Goal: Task Accomplishment & Management: Manage account settings

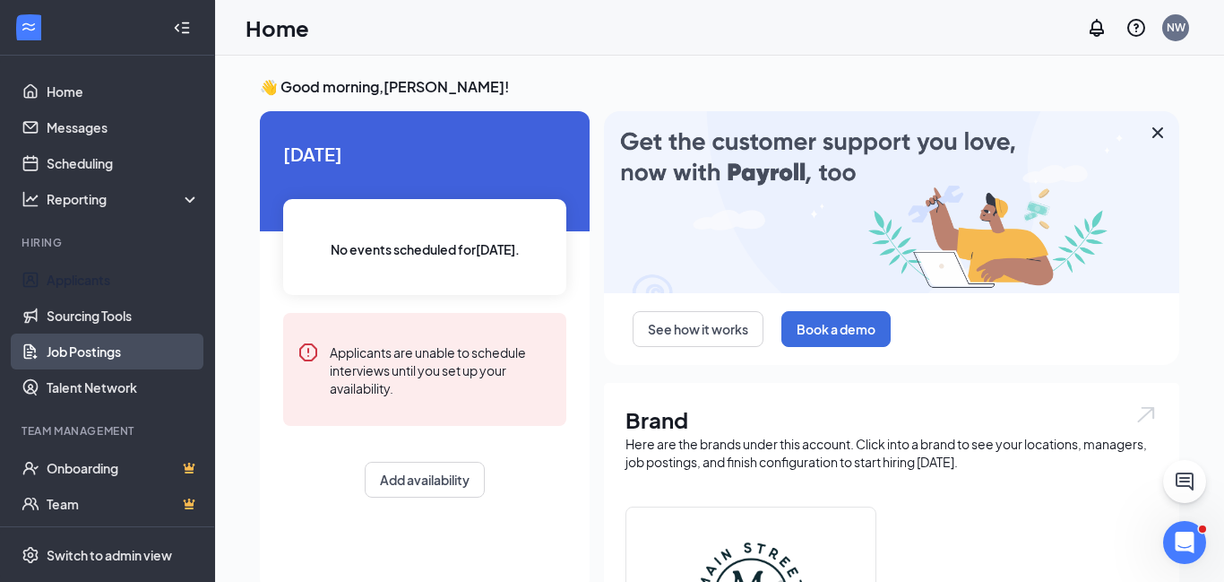
drag, startPoint x: 80, startPoint y: 280, endPoint x: 124, endPoint y: 341, distance: 75.1
click at [80, 280] on link "Applicants" at bounding box center [123, 280] width 153 height 36
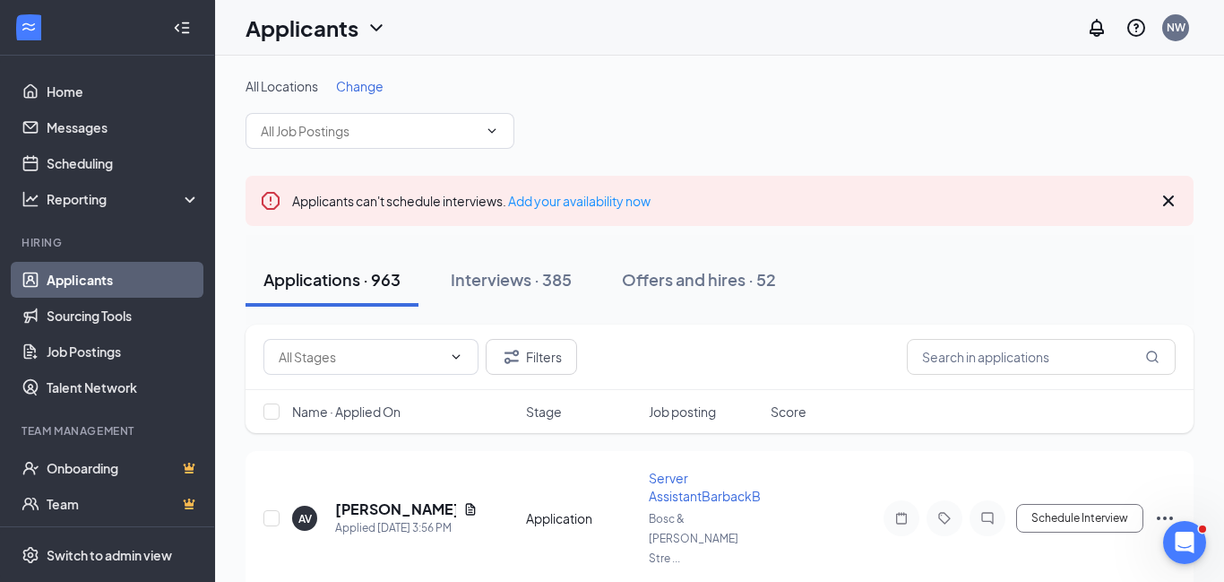
scroll to position [152, 0]
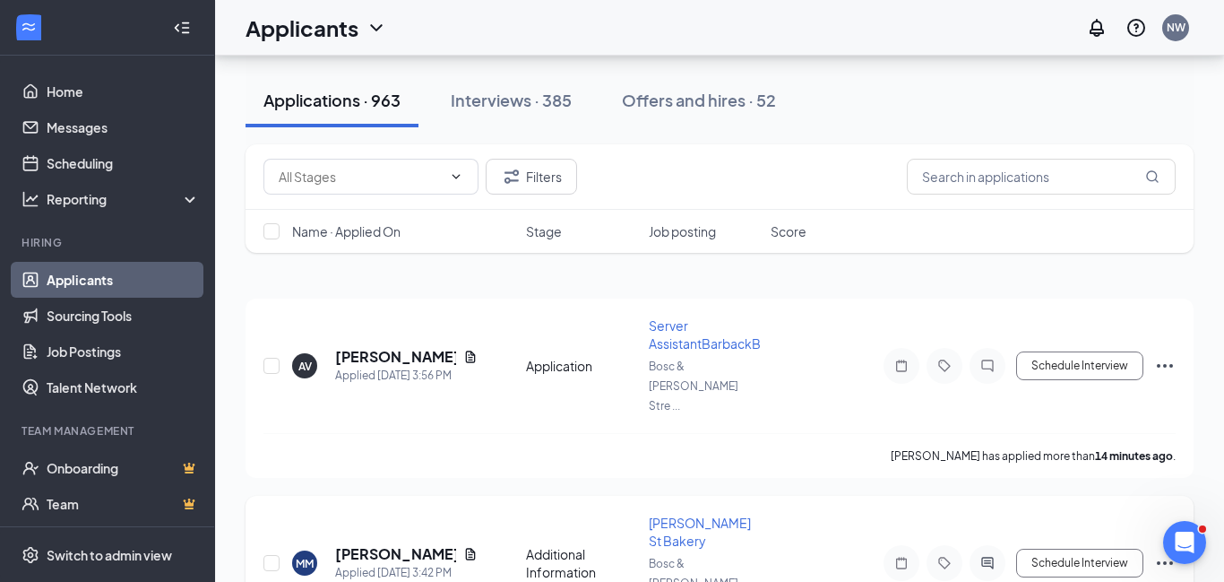
click at [463, 547] on icon "Document" at bounding box center [470, 554] width 14 height 14
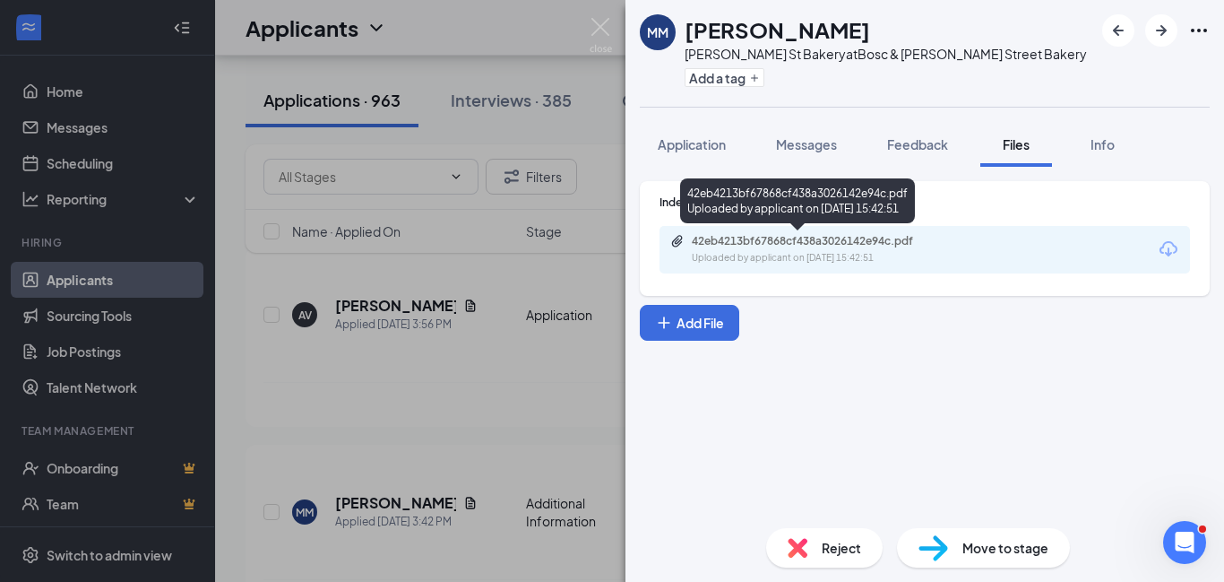
click at [869, 243] on div "42eb4213bf67868cf438a3026142e94c.pdf" at bounding box center [817, 241] width 251 height 14
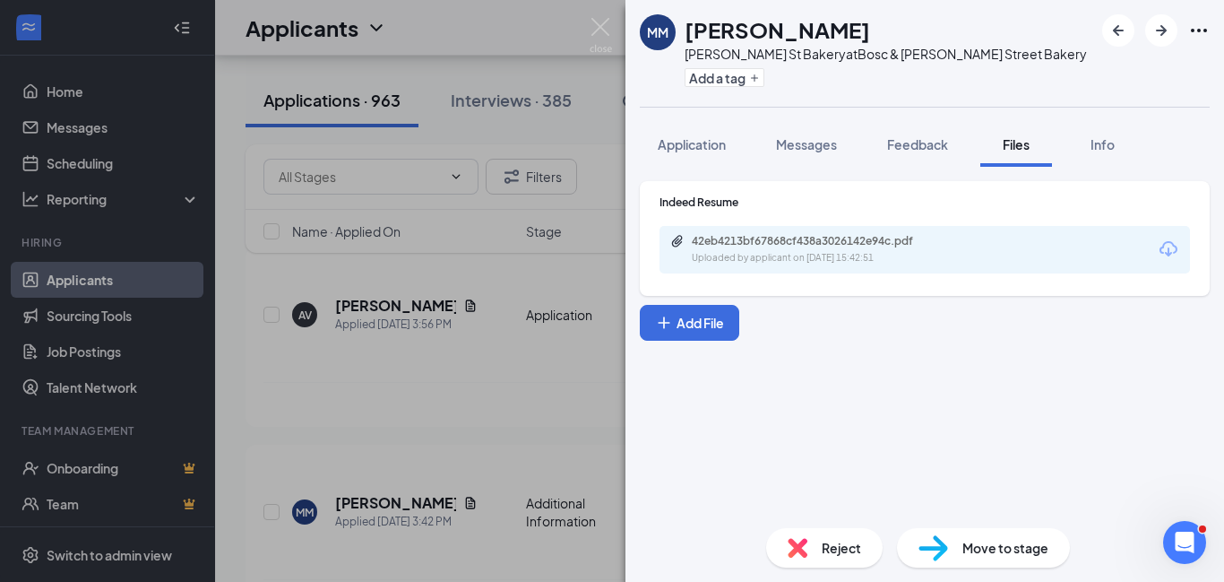
click at [809, 149] on span "Messages" at bounding box center [806, 144] width 61 height 16
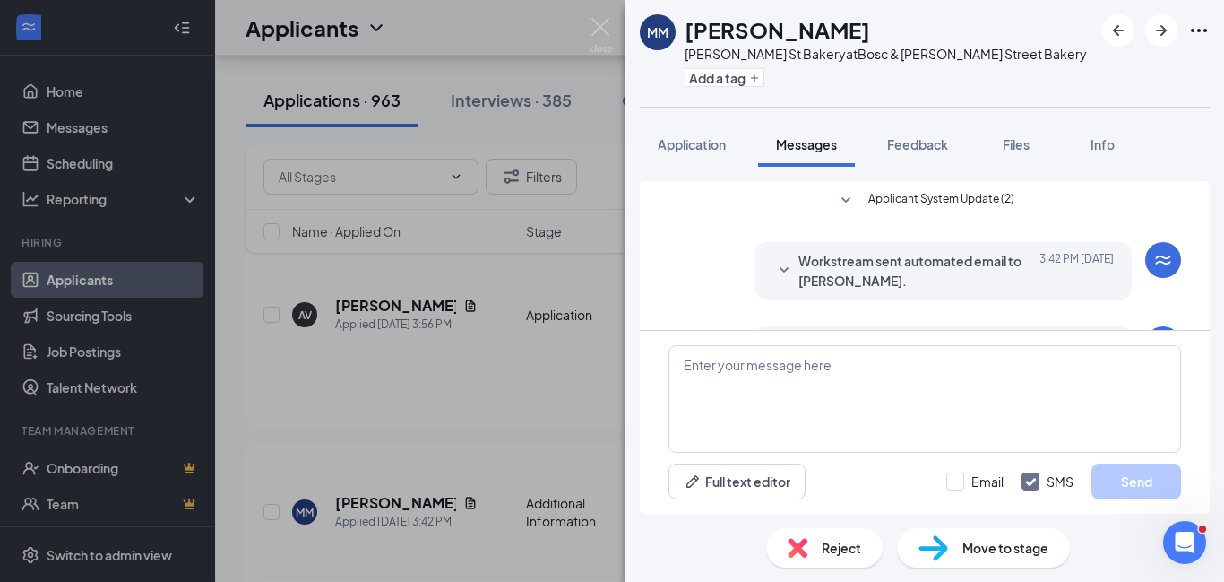
scroll to position [72, 0]
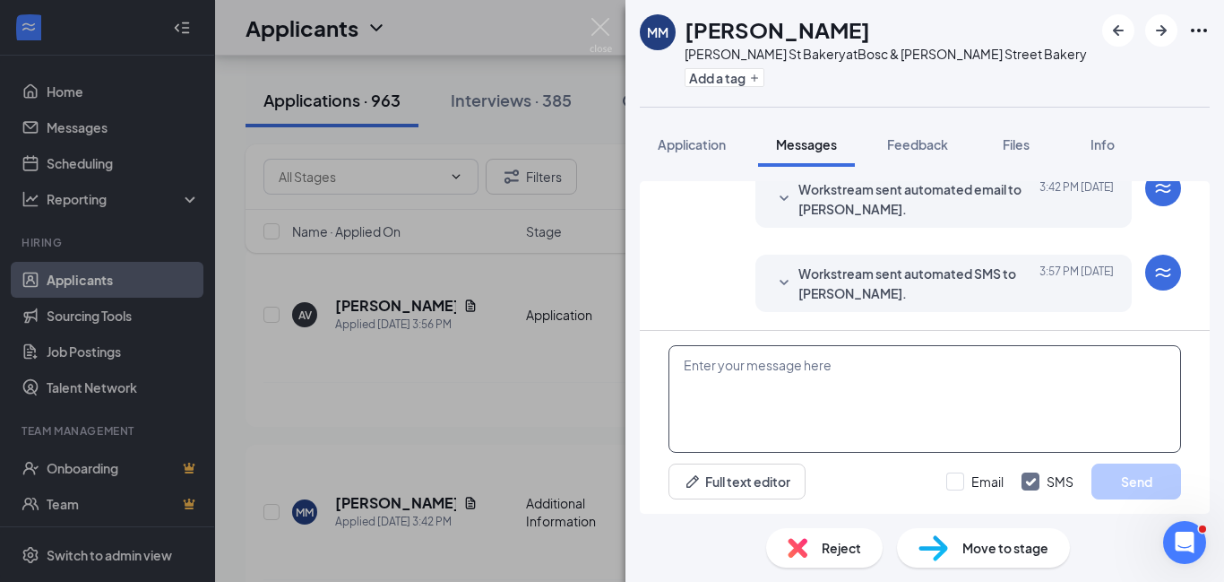
click at [783, 369] on textarea at bounding box center [924, 399] width 513 height 108
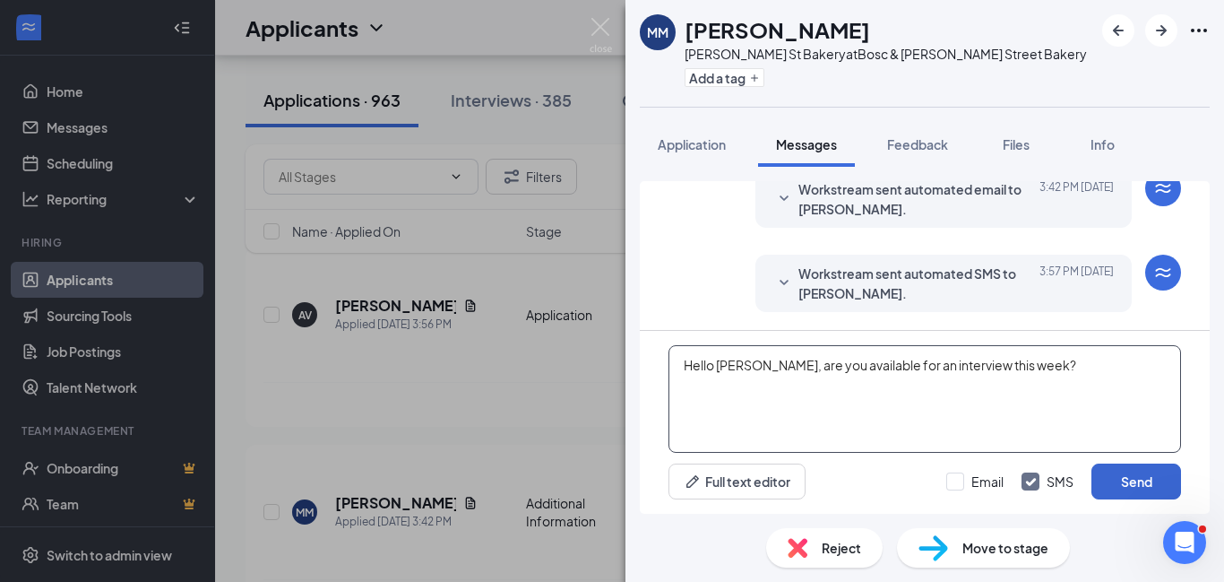
type textarea "Hello [PERSON_NAME], are you available for an interview this week?"
click at [1135, 481] on button "Send" at bounding box center [1136, 481] width 90 height 36
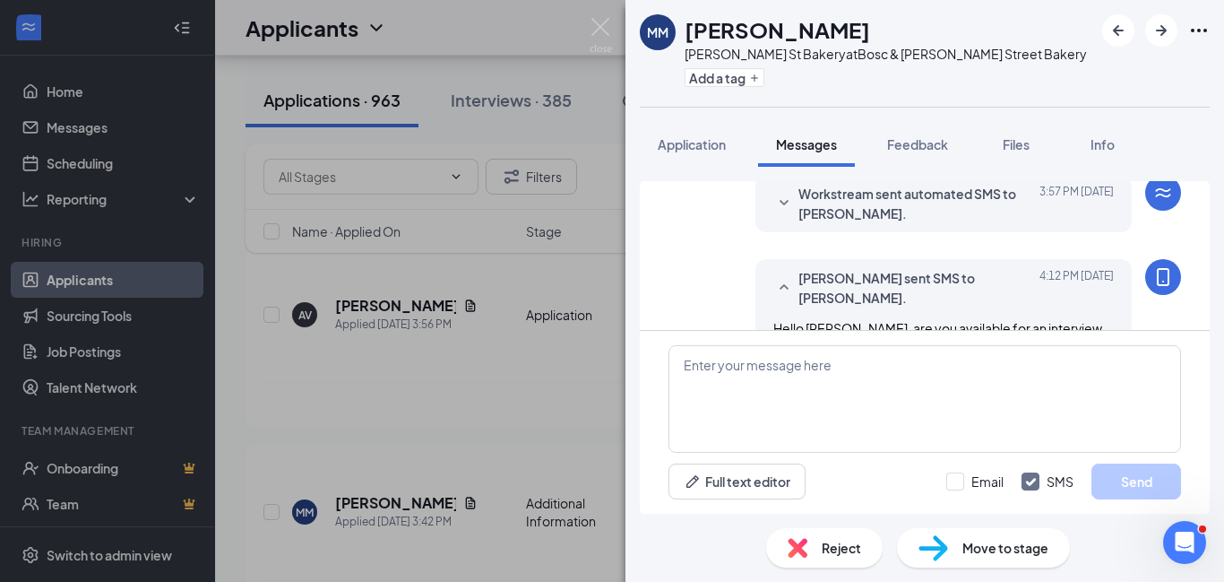
scroll to position [186, 0]
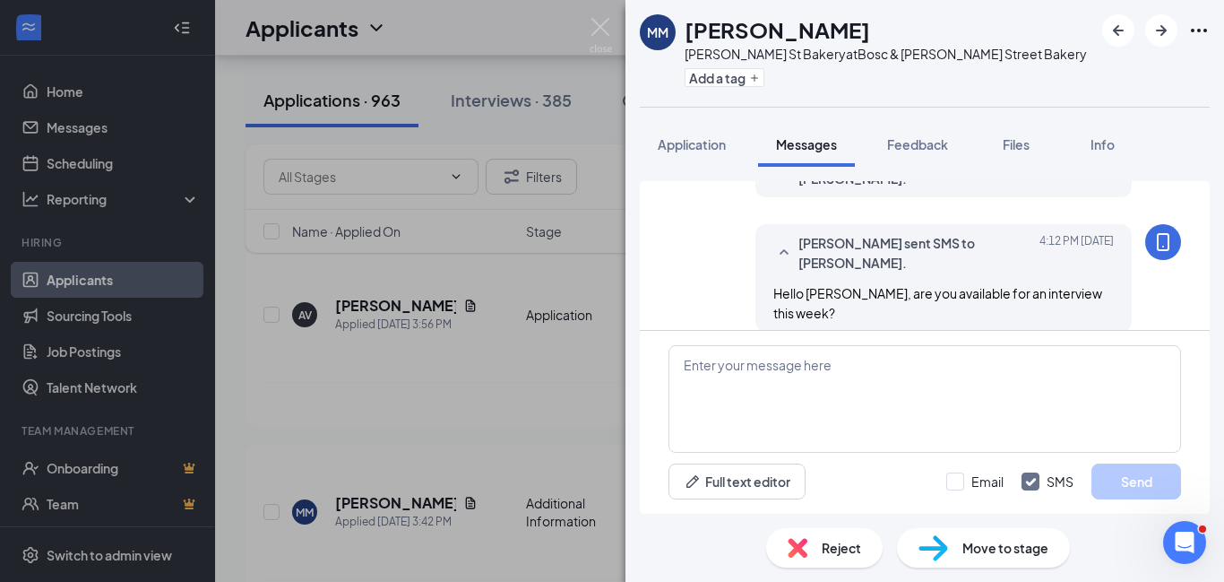
drag, startPoint x: 1101, startPoint y: 165, endPoint x: 1006, endPoint y: 272, distance: 142.8
click at [820, 351] on div "MM [PERSON_NAME] [PERSON_NAME] St Bakery at [GEOGRAPHIC_DATA][PERSON_NAME] Bake…" at bounding box center [924, 291] width 599 height 582
click at [601, 26] on img at bounding box center [601, 35] width 22 height 35
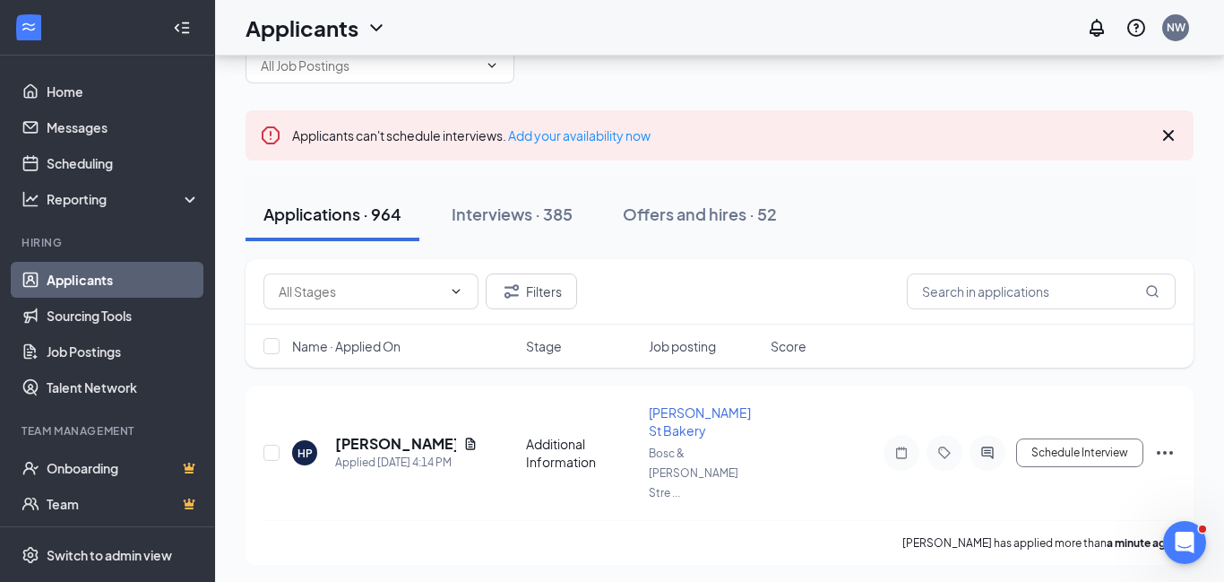
scroll to position [69, 0]
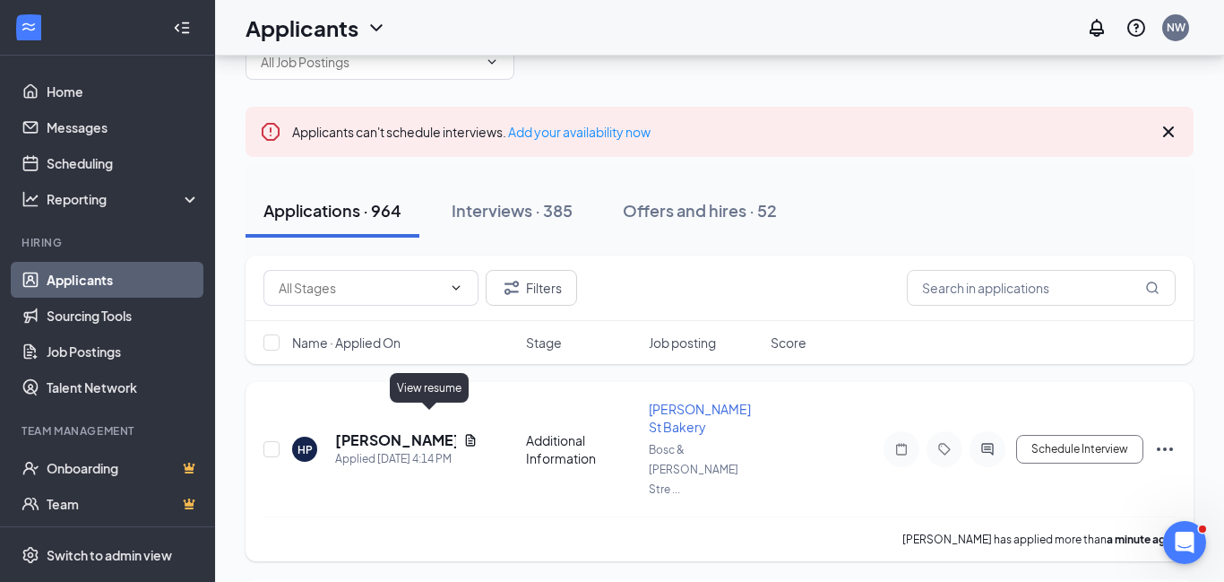
click at [463, 433] on icon "Document" at bounding box center [470, 440] width 14 height 14
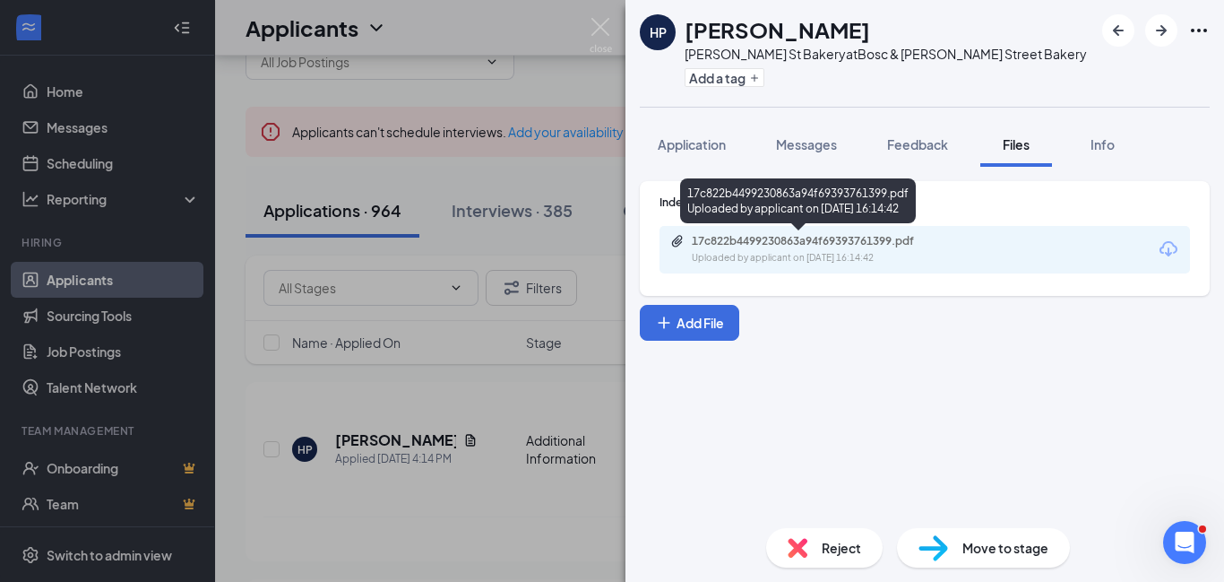
click at [820, 246] on div "17c822b4499230863a94f69393761399.pdf" at bounding box center [817, 241] width 251 height 14
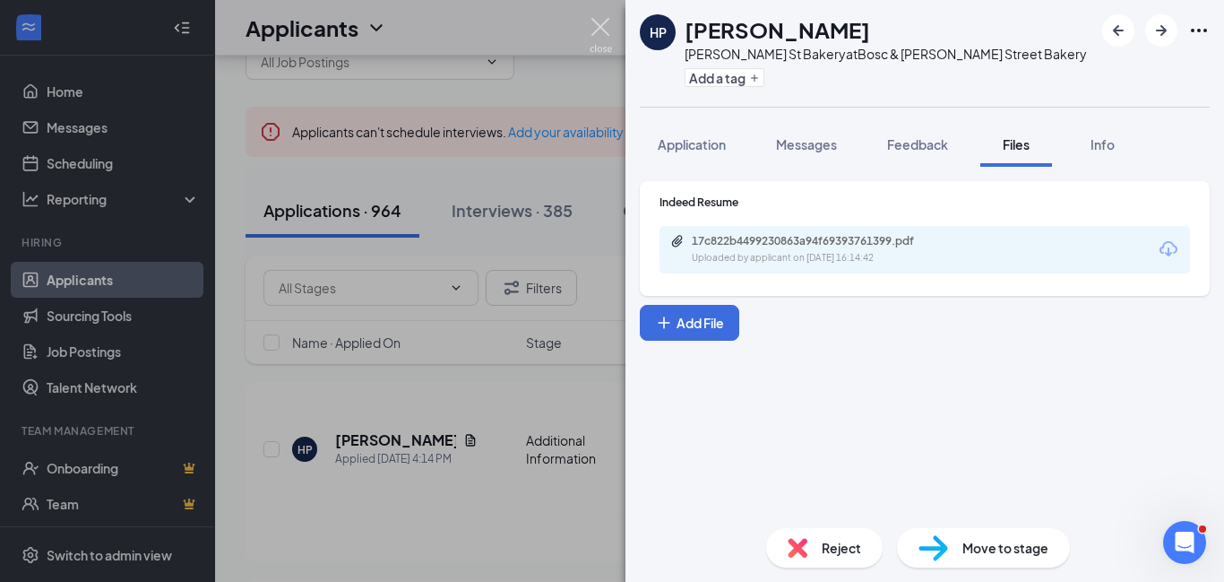
click at [605, 21] on img at bounding box center [601, 35] width 22 height 35
click at [602, 28] on div "Applicants NW" at bounding box center [719, 28] width 1009 height 56
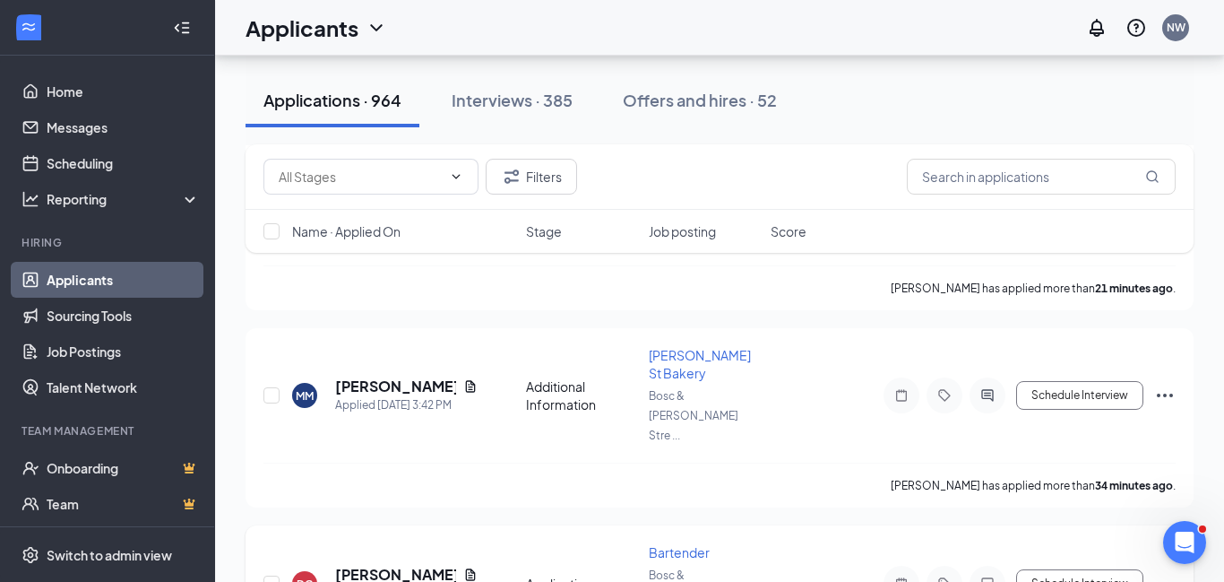
scroll to position [547, 0]
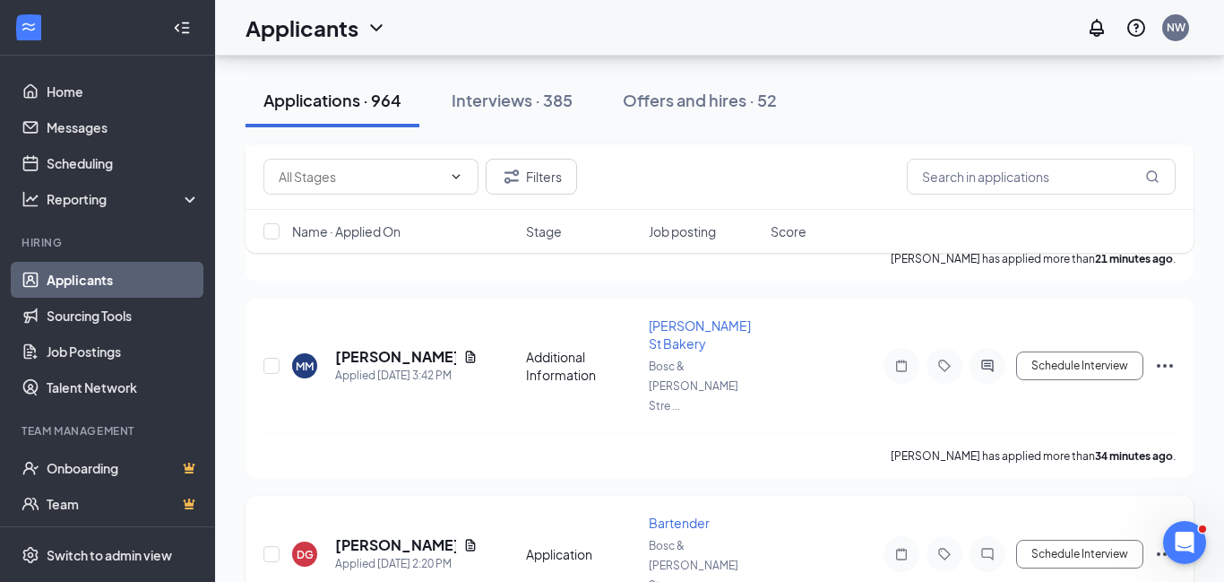
click at [463, 538] on icon "Document" at bounding box center [470, 545] width 14 height 14
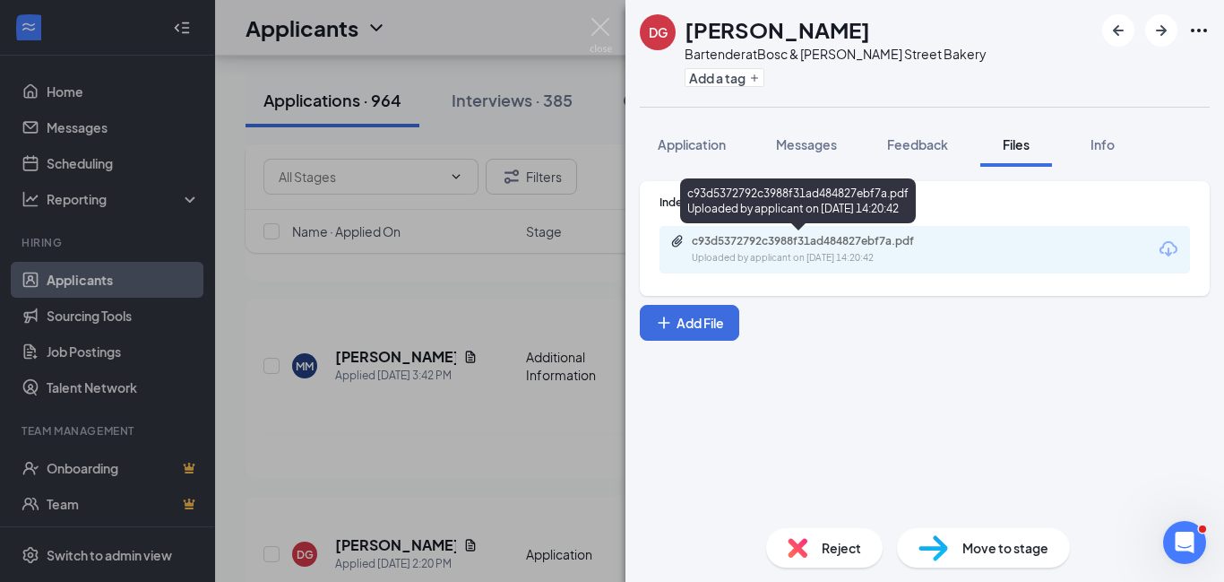
click at [851, 248] on div "c93d5372792c3988f31ad484827ebf7a.pdf Uploaded by applicant on [DATE] 14:20:42" at bounding box center [815, 249] width 290 height 31
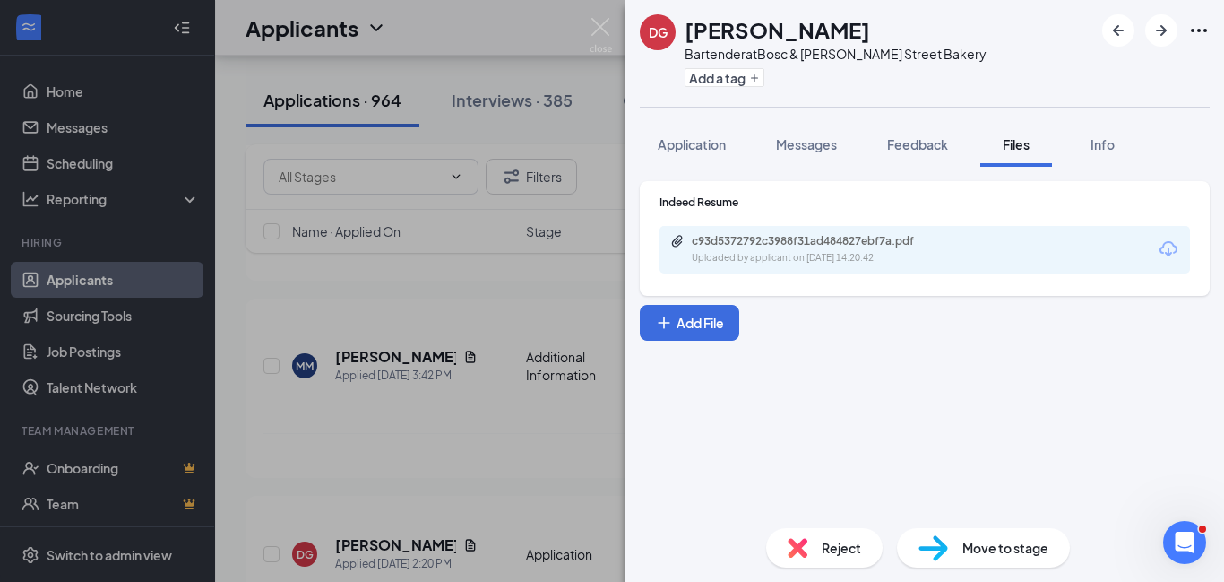
click at [599, 25] on img at bounding box center [601, 35] width 22 height 35
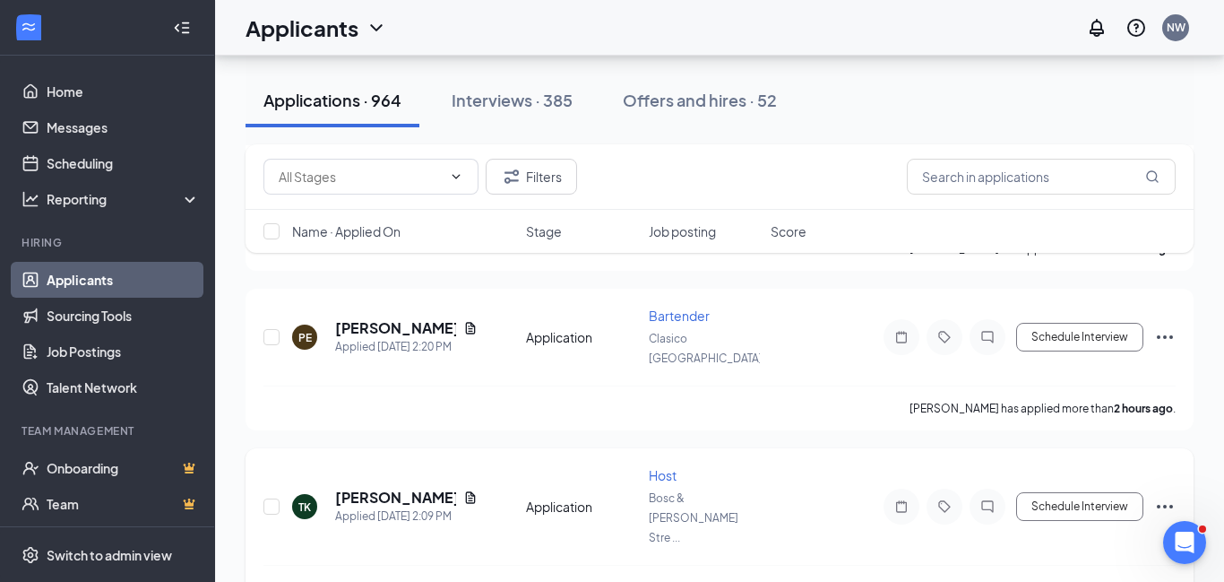
scroll to position [942, 0]
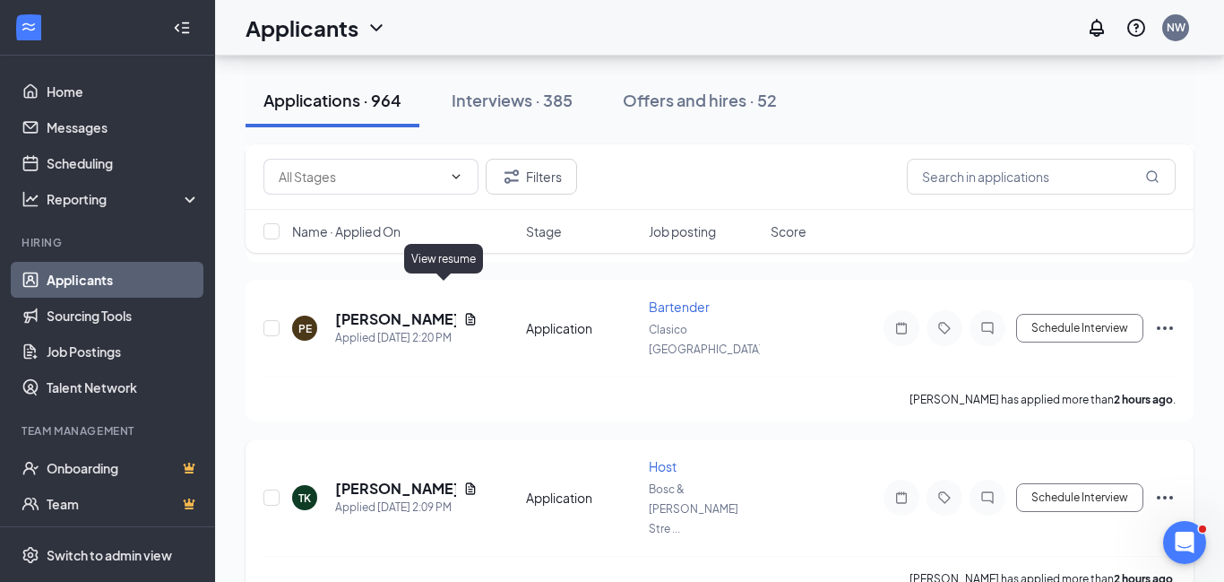
click at [463, 481] on icon "Document" at bounding box center [470, 488] width 14 height 14
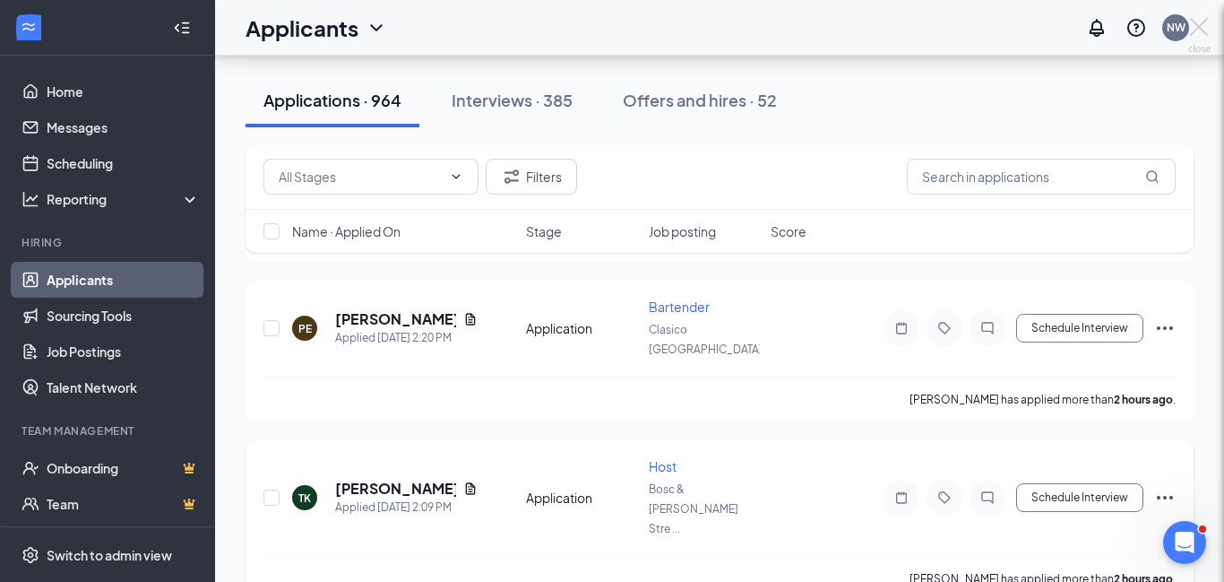
scroll to position [729, 0]
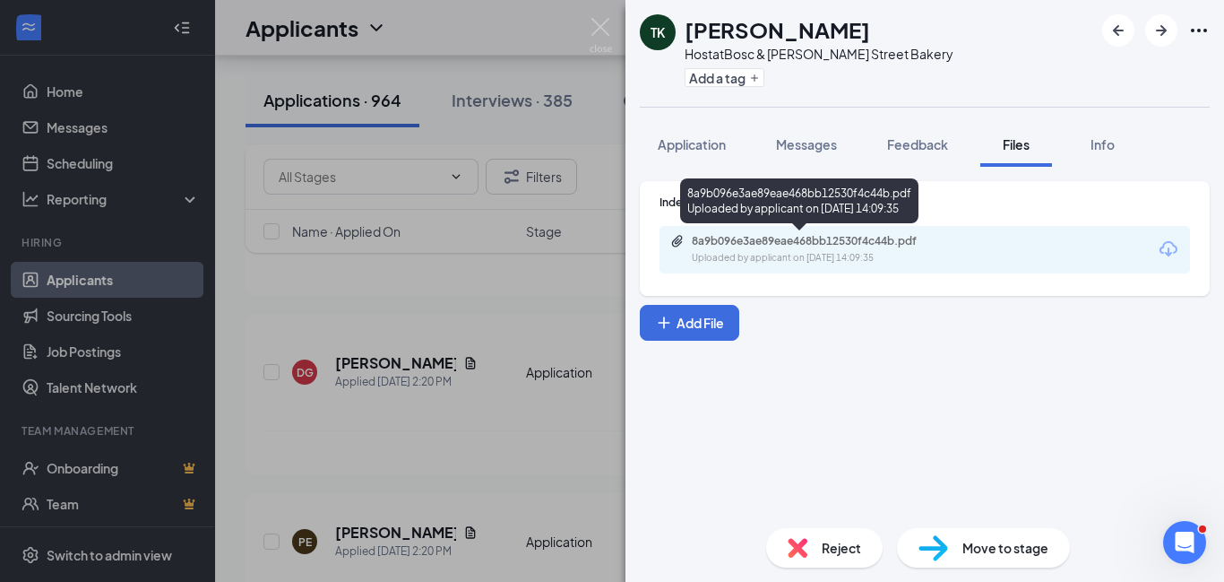
click at [809, 255] on div "Uploaded by applicant on [DATE] 14:09:35" at bounding box center [826, 258] width 269 height 14
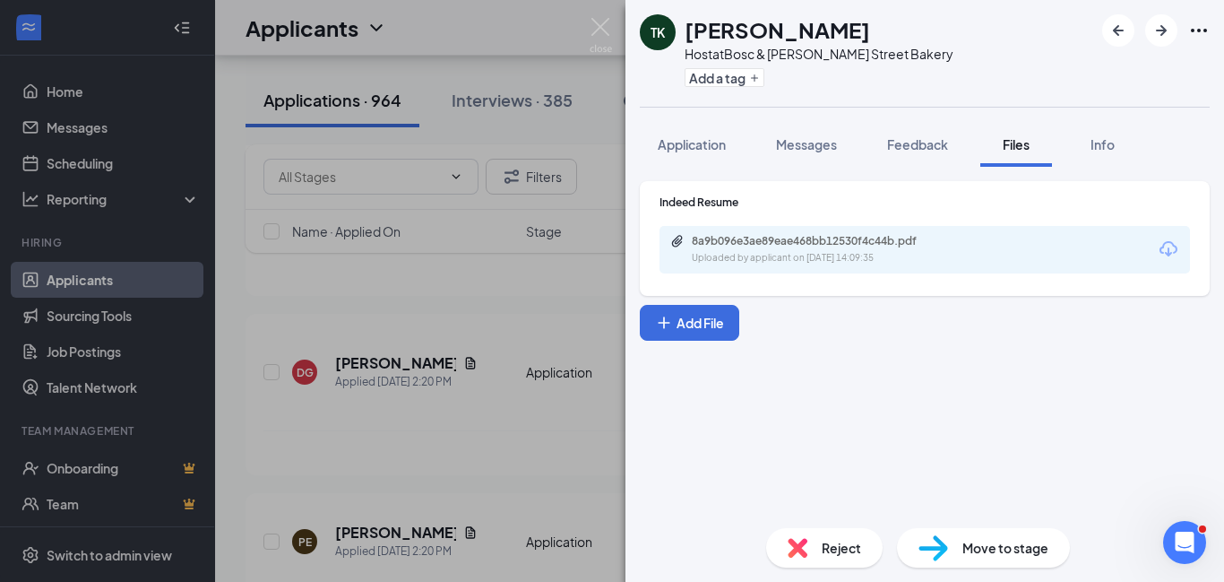
click at [603, 35] on img at bounding box center [601, 35] width 22 height 35
click at [605, 28] on div "Applicants NW" at bounding box center [719, 28] width 1009 height 56
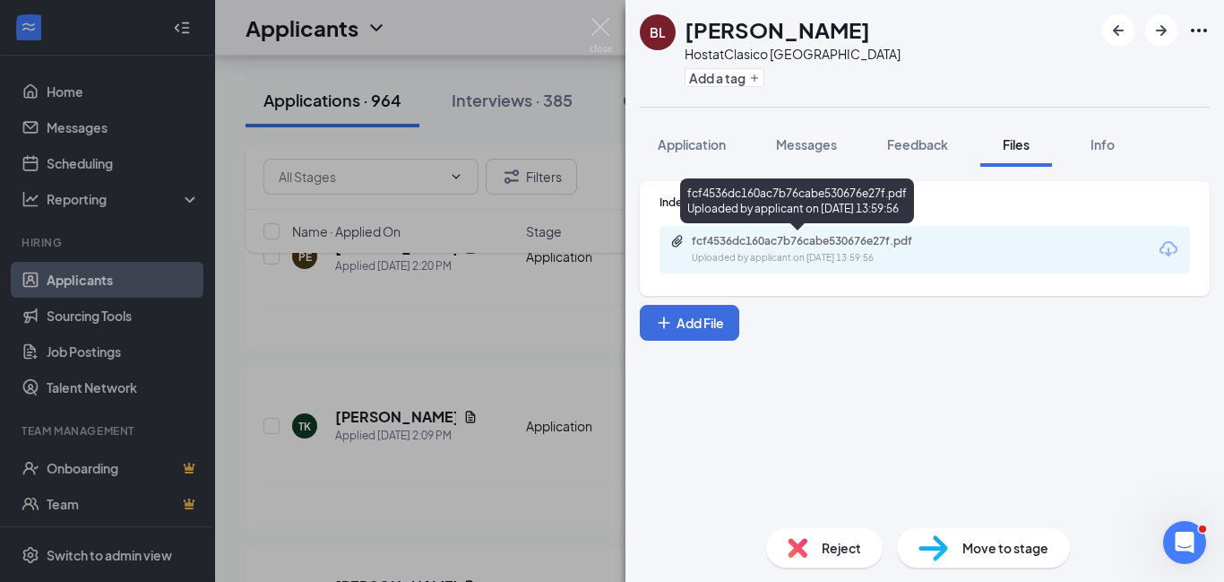
click at [808, 246] on div "fcf4536dc160ac7b76cabe530676e27f.pdf" at bounding box center [817, 241] width 251 height 14
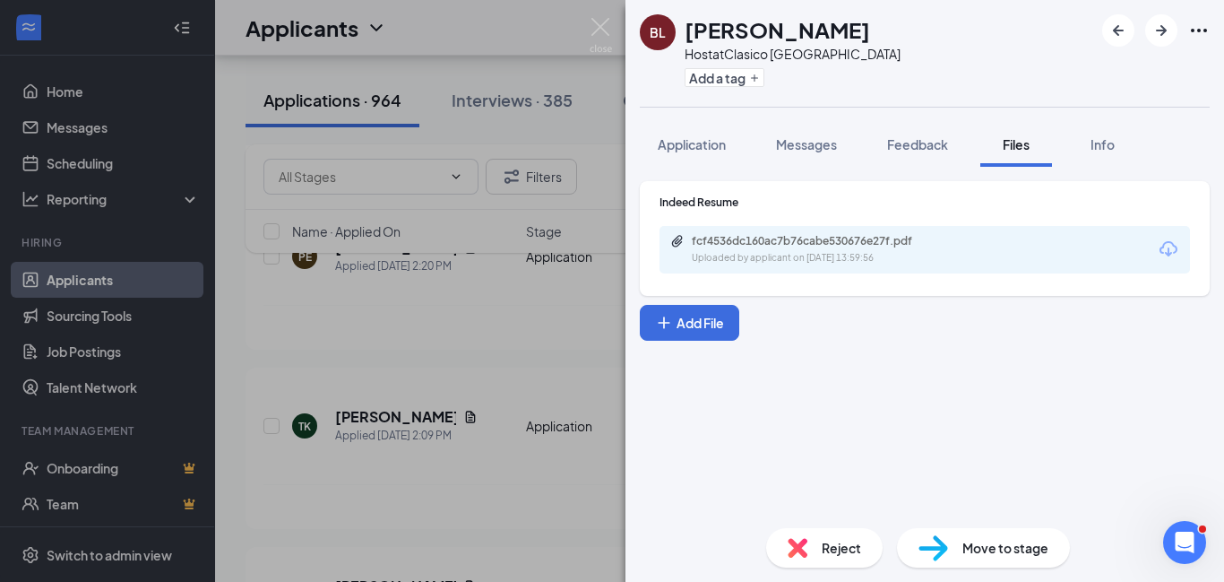
click at [599, 27] on img at bounding box center [601, 35] width 22 height 35
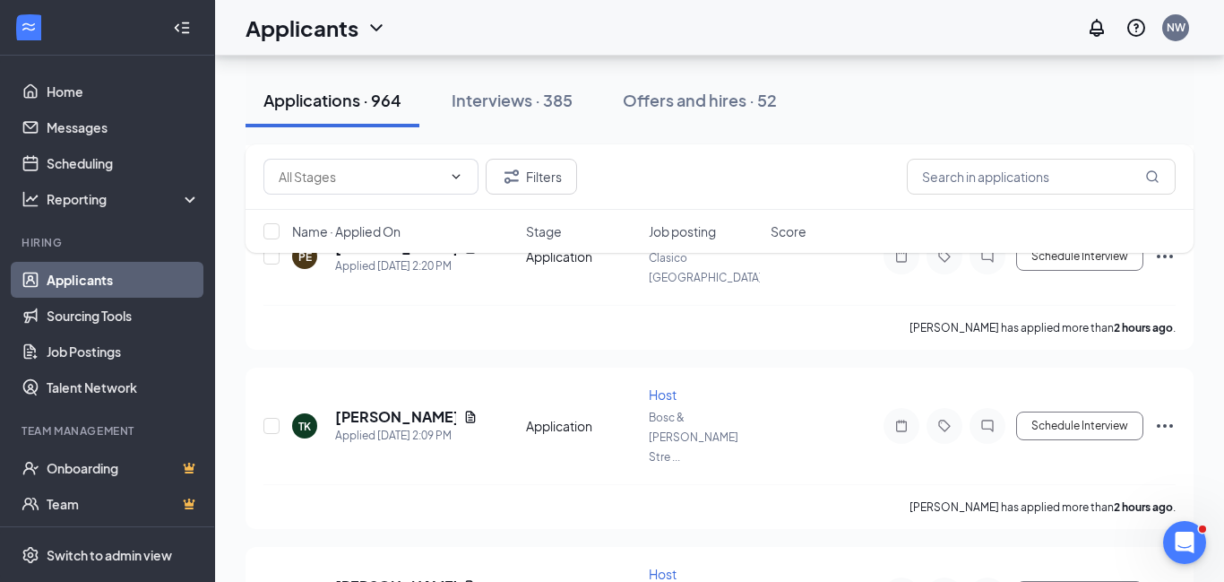
scroll to position [1083, 0]
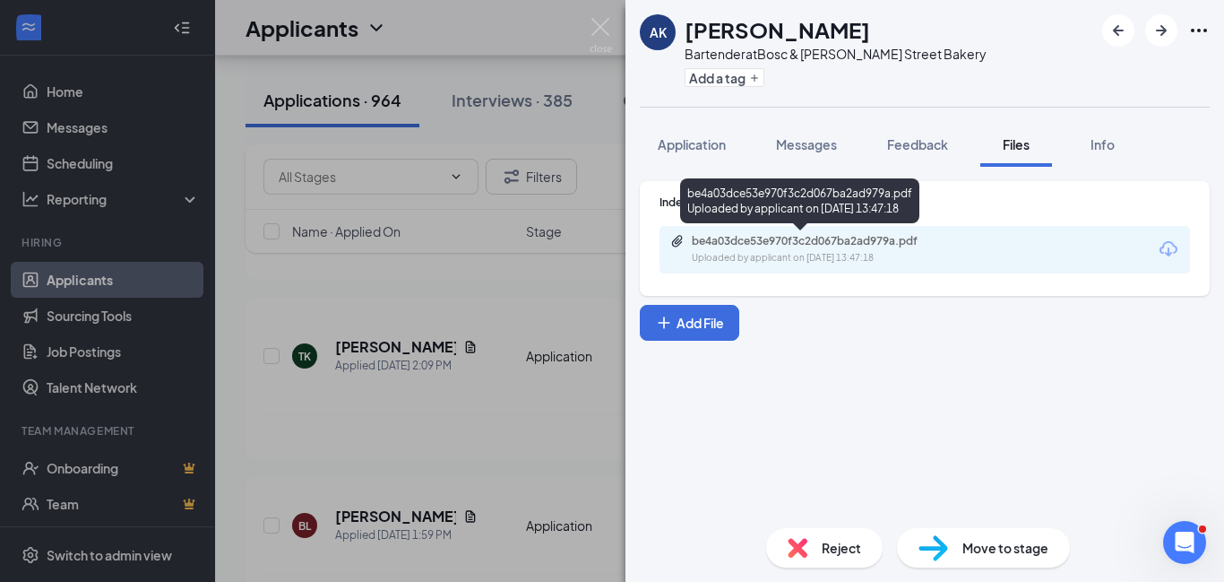
click at [828, 251] on div "Uploaded by applicant on [DATE] 13:47:18" at bounding box center [826, 258] width 269 height 14
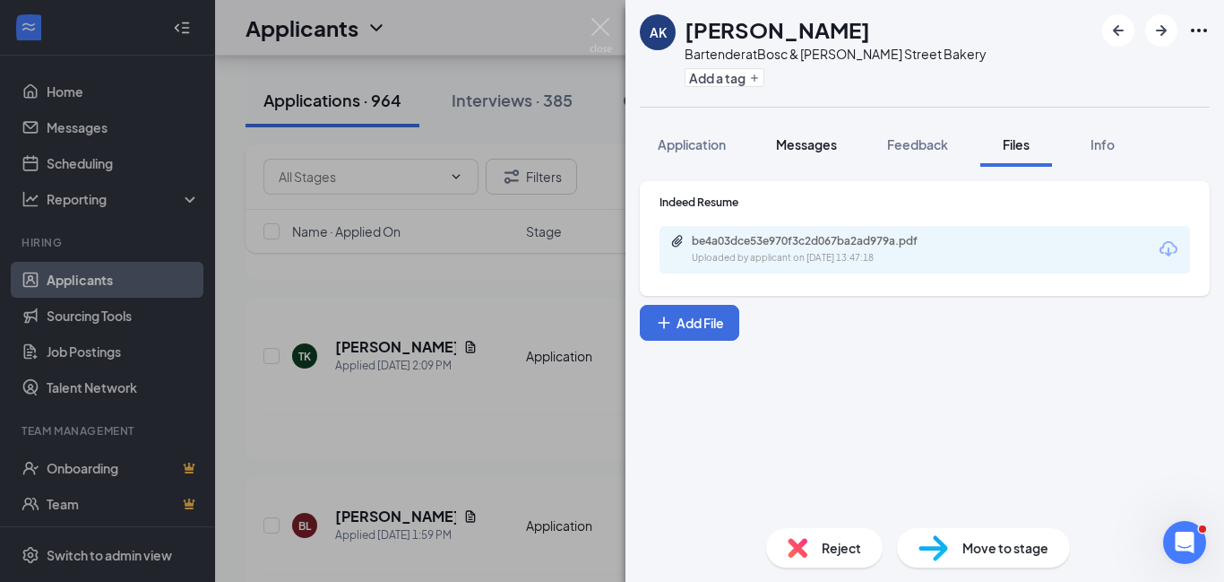
click at [801, 144] on span "Messages" at bounding box center [806, 144] width 61 height 16
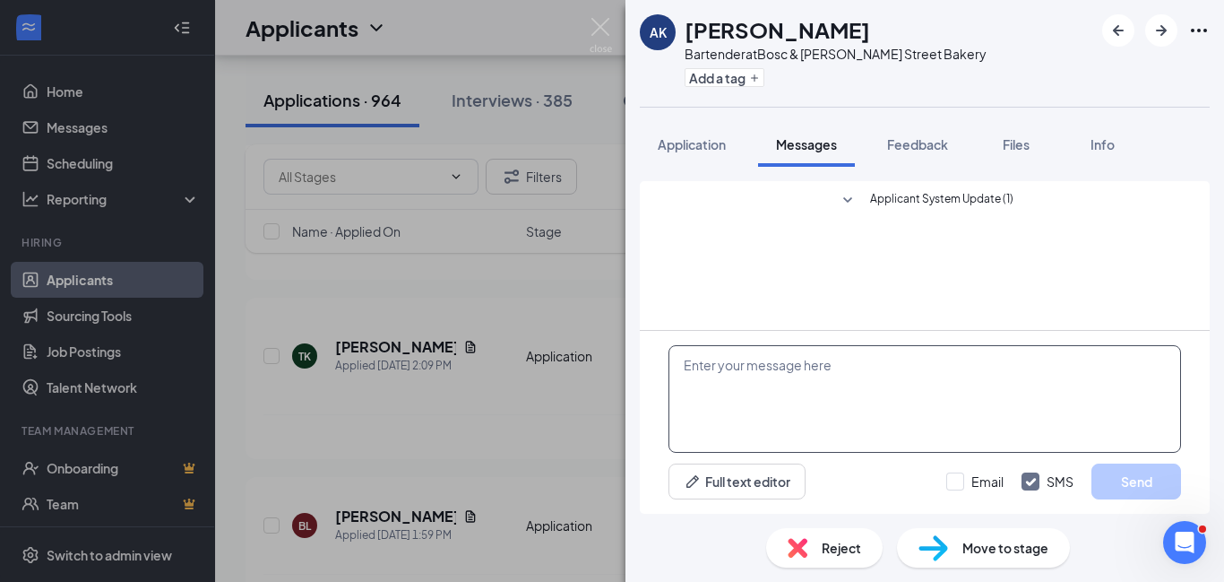
click at [746, 374] on textarea at bounding box center [924, 399] width 513 height 108
type textarea "a"
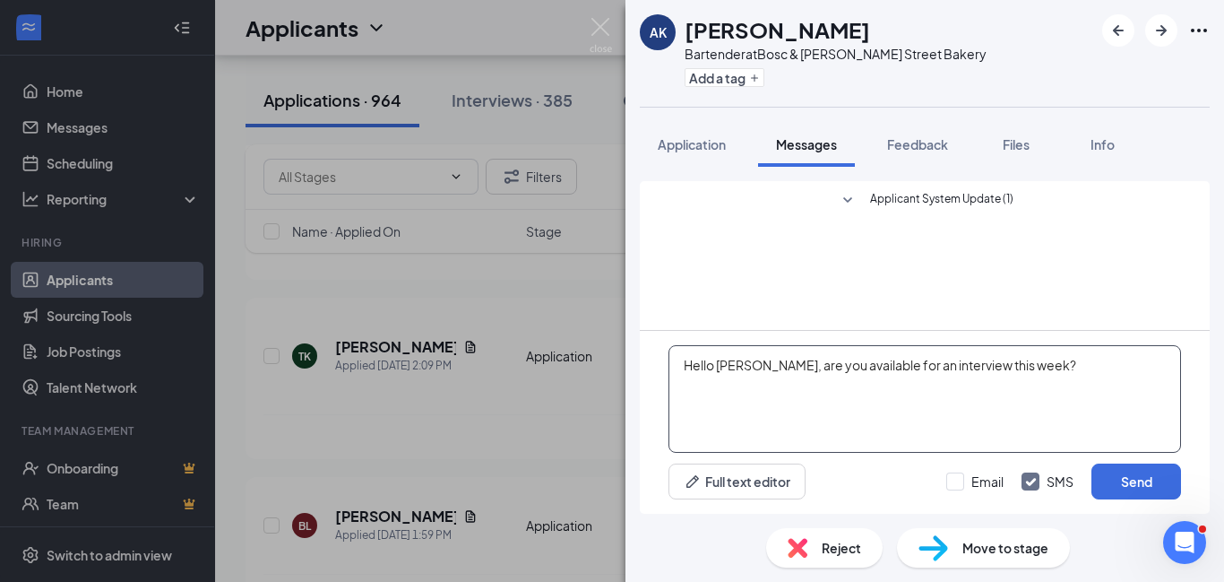
type textarea "Hello [PERSON_NAME], are you available for an interview this week?"
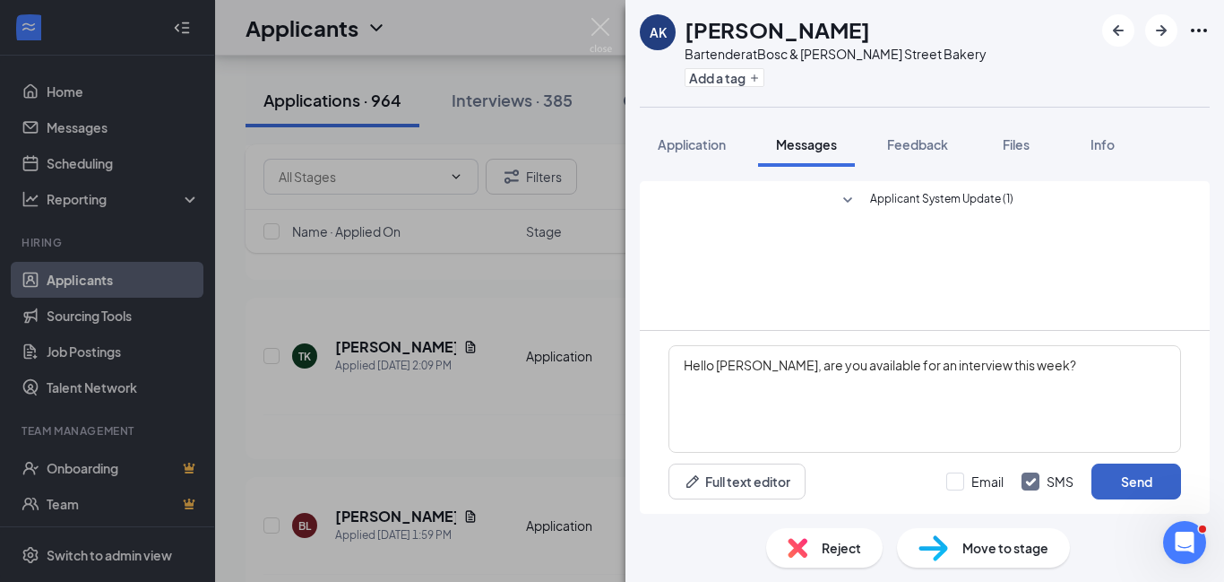
click at [1148, 476] on button "Send" at bounding box center [1136, 481] width 90 height 36
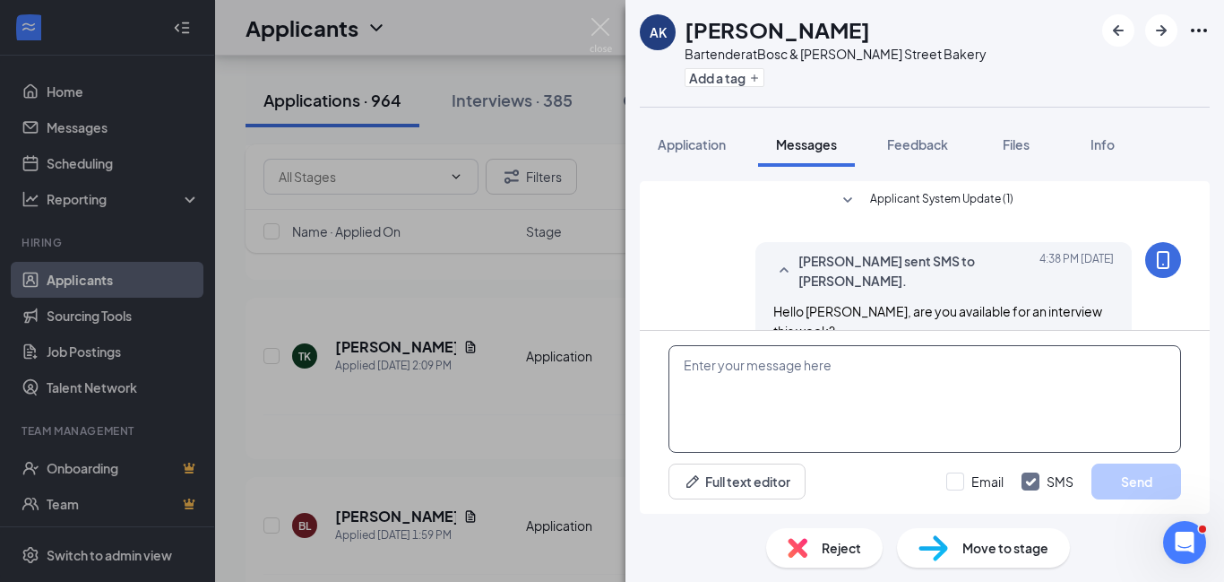
scroll to position [18, 0]
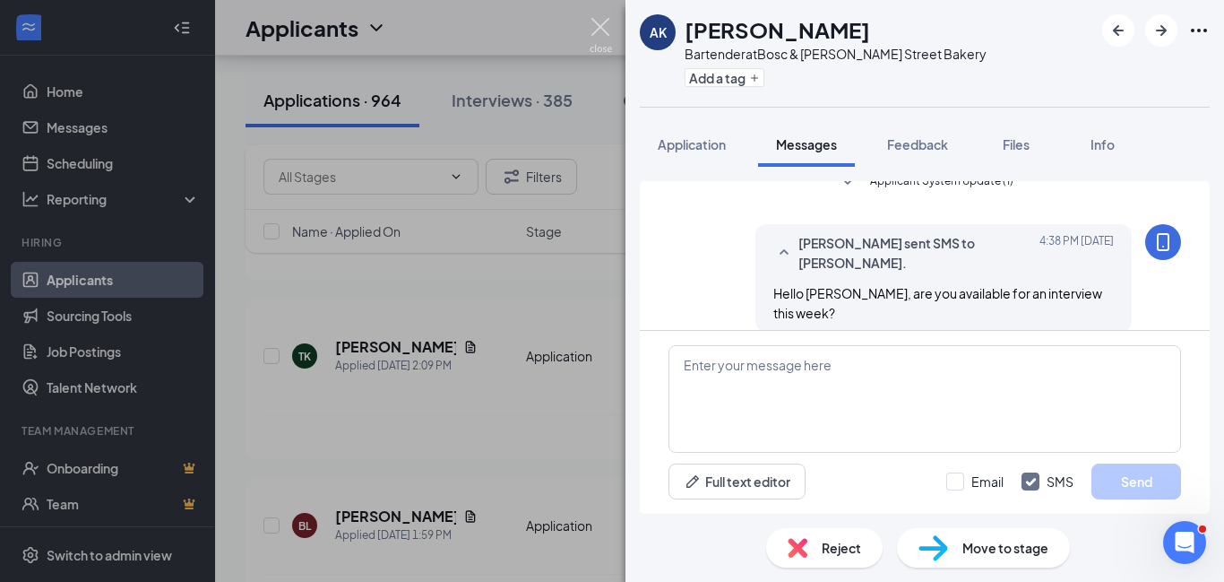
click at [603, 29] on img at bounding box center [601, 35] width 22 height 35
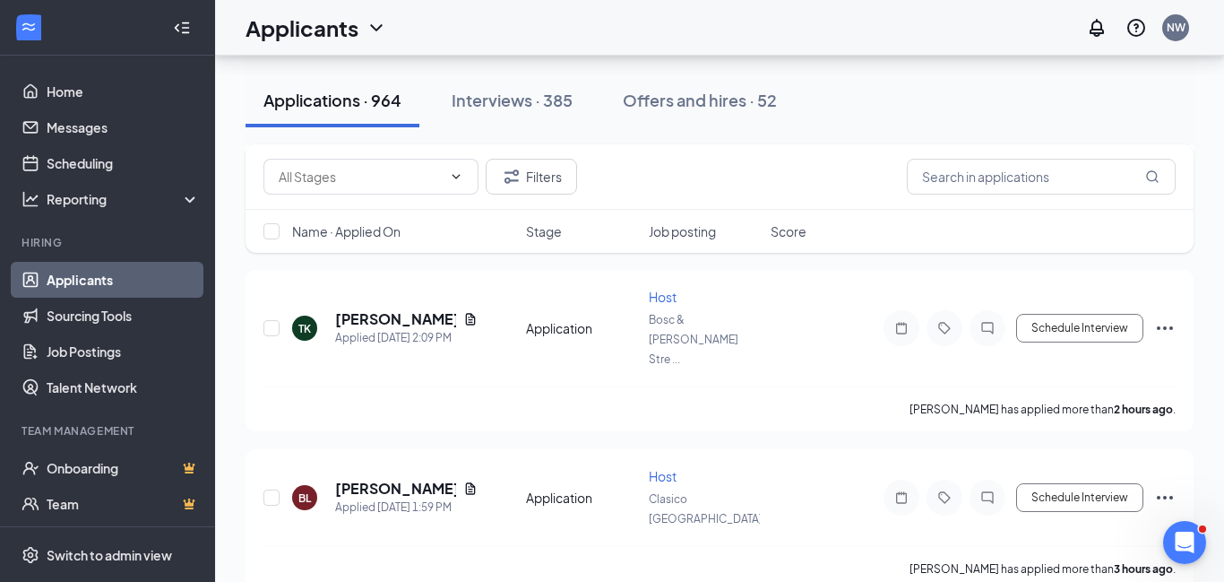
scroll to position [1179, 0]
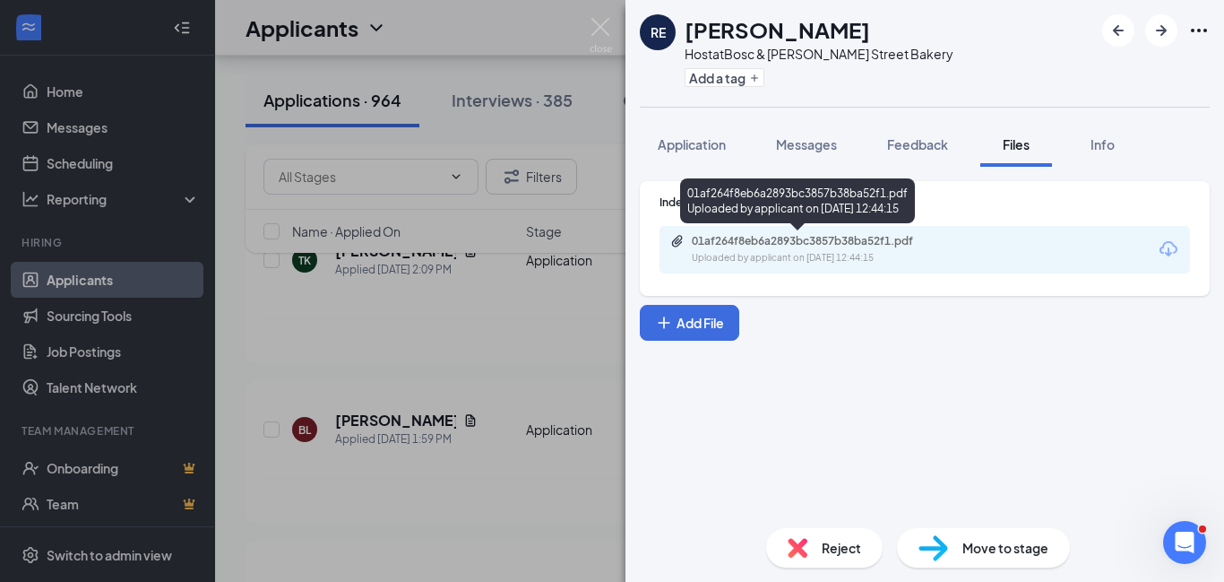
click at [840, 248] on div "01af264f8eb6a2893bc3857b38ba52f1.pdf Uploaded by applicant on [DATE] 12:44:15" at bounding box center [815, 249] width 290 height 31
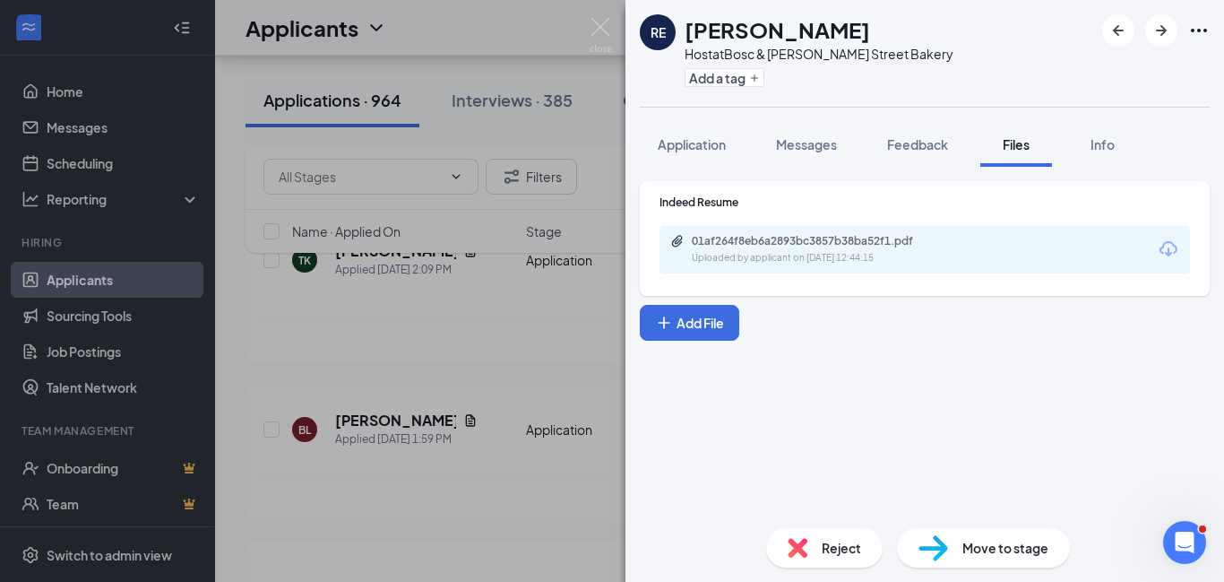
click at [821, 551] on div "Reject" at bounding box center [824, 547] width 116 height 39
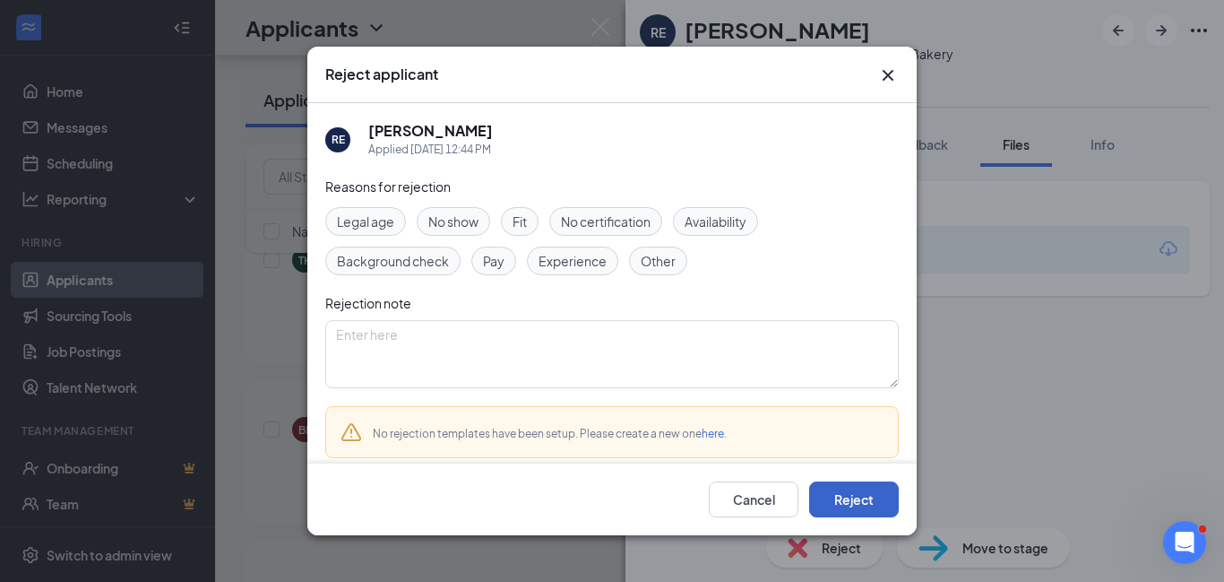
click at [859, 500] on button "Reject" at bounding box center [854, 499] width 90 height 36
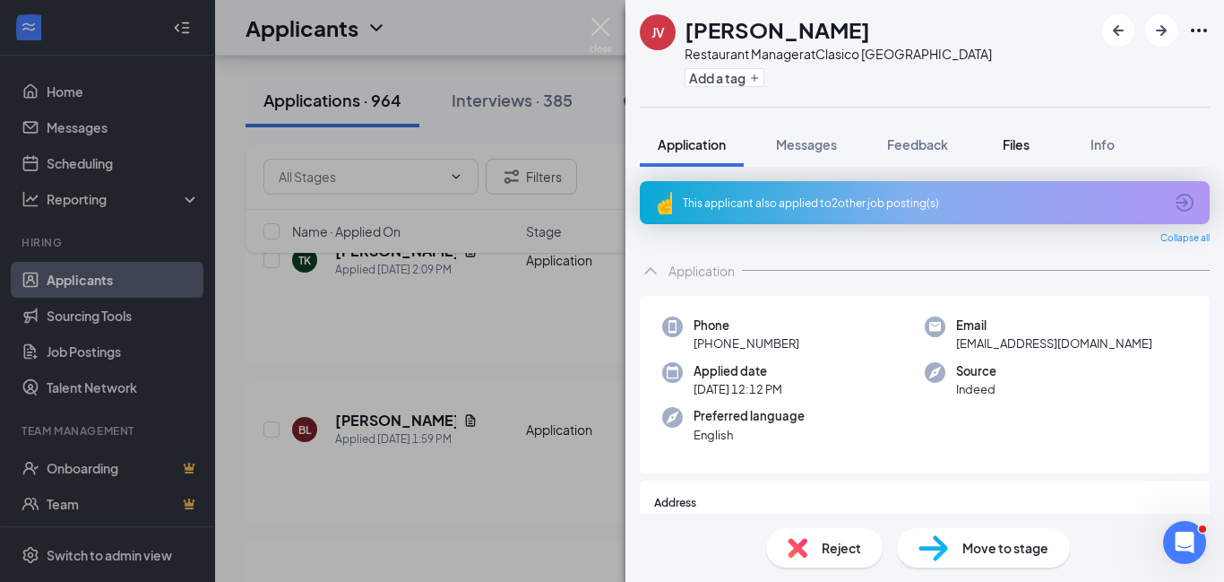
click at [1014, 151] on span "Files" at bounding box center [1016, 144] width 27 height 16
click at [1010, 147] on span "Files" at bounding box center [1016, 144] width 27 height 16
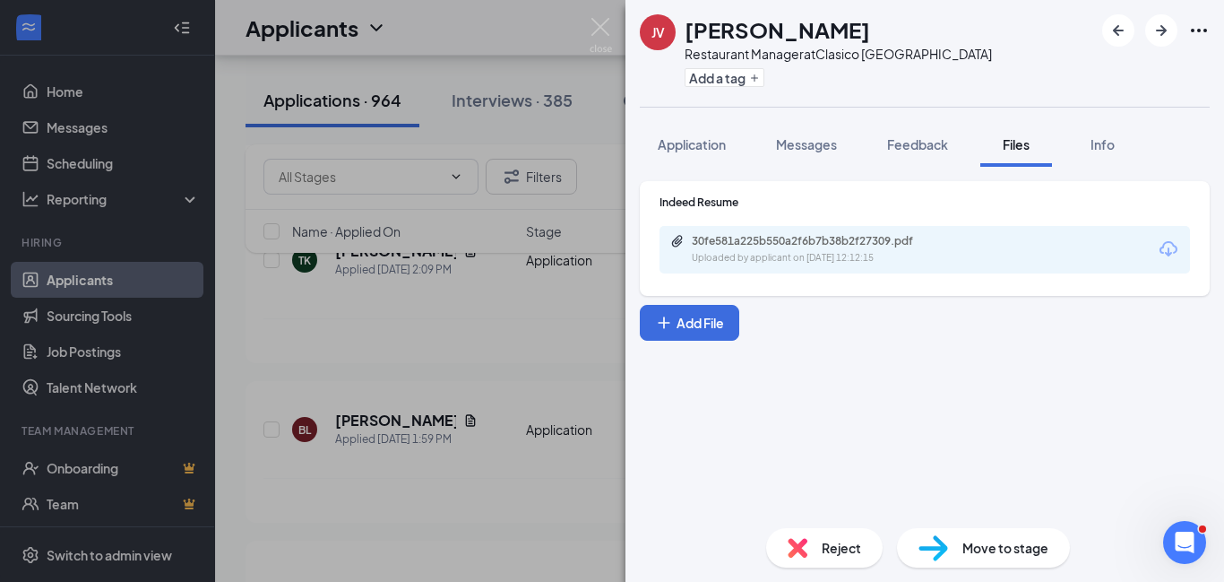
drag, startPoint x: 882, startPoint y: 252, endPoint x: 928, endPoint y: 253, distance: 46.6
click at [883, 251] on div "Uploaded by applicant on [DATE] 12:12:15" at bounding box center [826, 258] width 269 height 14
click at [601, 24] on img at bounding box center [601, 35] width 22 height 35
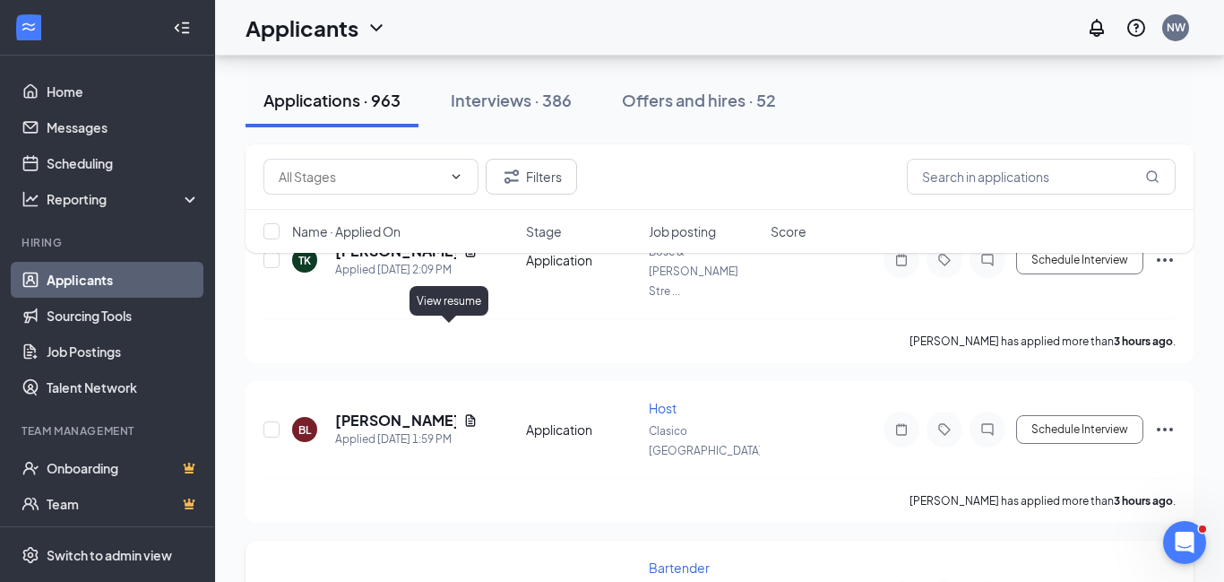
click at [449, 581] on icon "Document" at bounding box center [449, 589] width 10 height 12
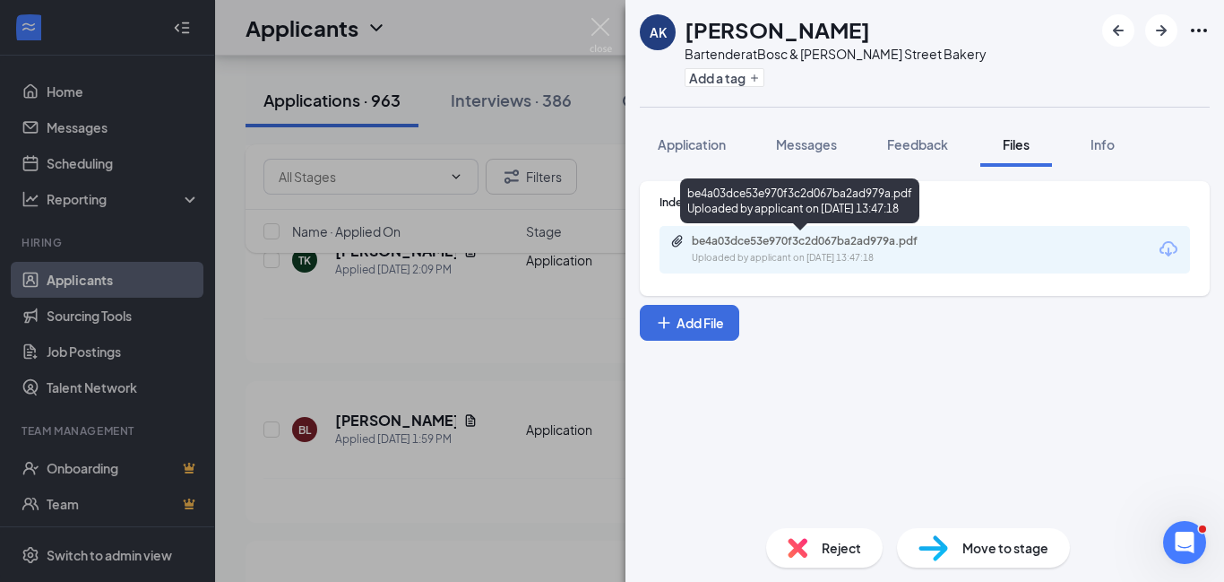
click at [851, 246] on div "be4a03dce53e970f3c2d067ba2ad979a.pdf" at bounding box center [817, 241] width 251 height 14
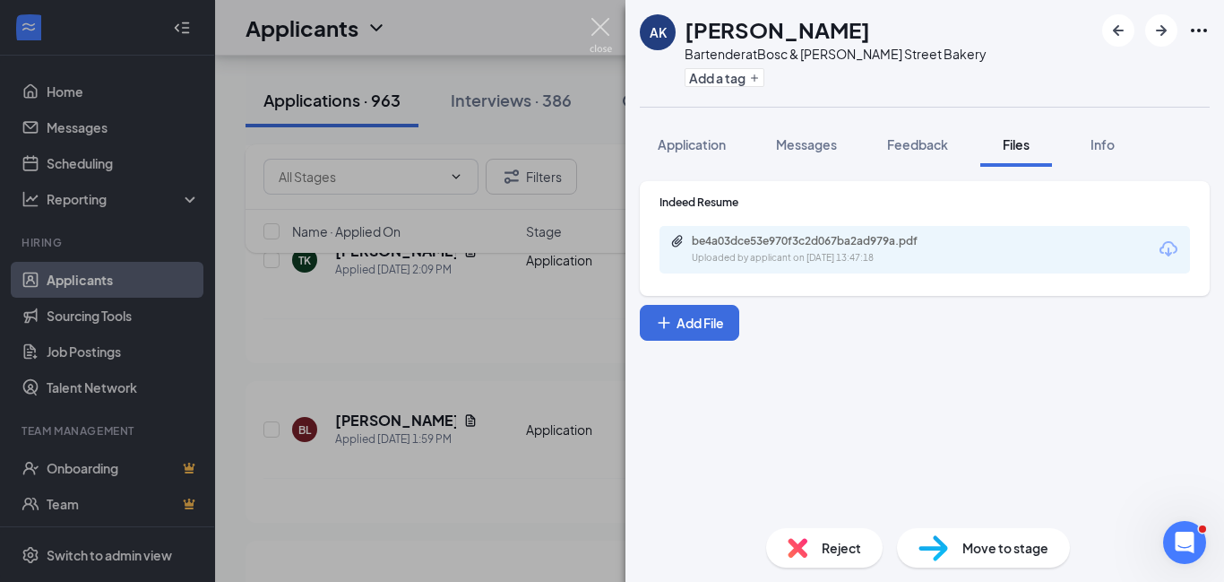
click at [606, 21] on img at bounding box center [601, 35] width 22 height 35
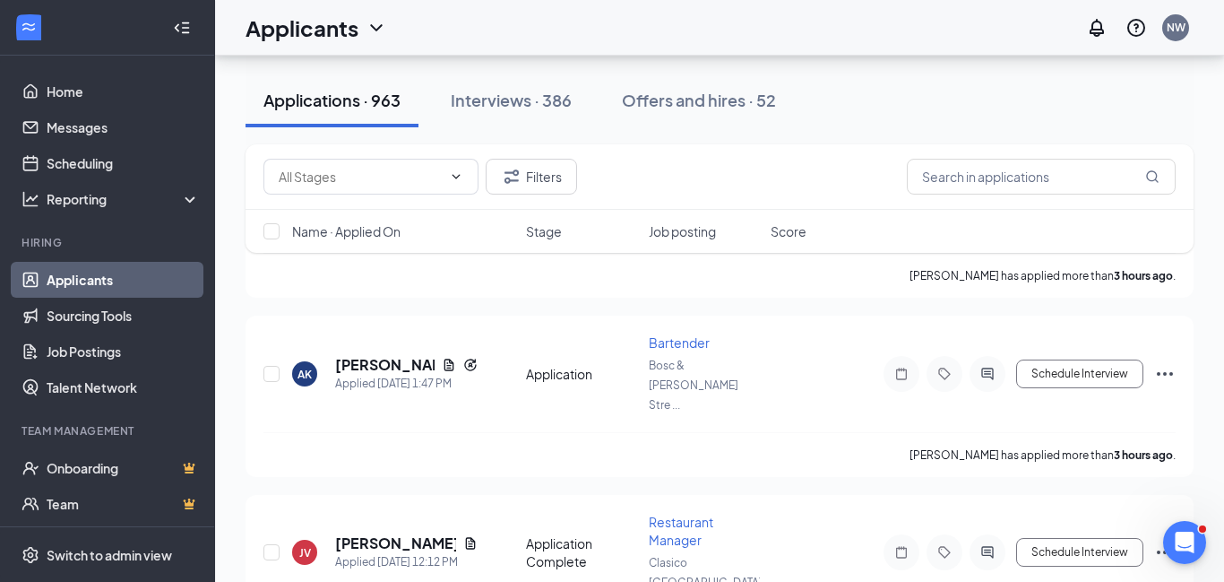
scroll to position [1463, 0]
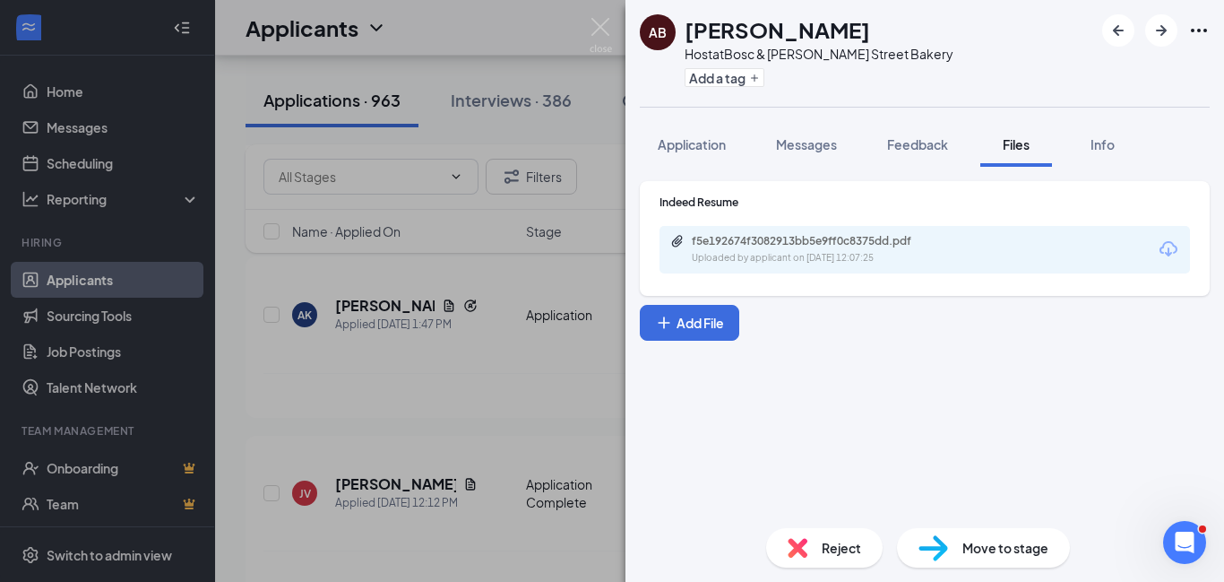
click at [868, 247] on div "f5e192674f3082913bb5e9ff0c8375dd.pdf" at bounding box center [817, 241] width 251 height 14
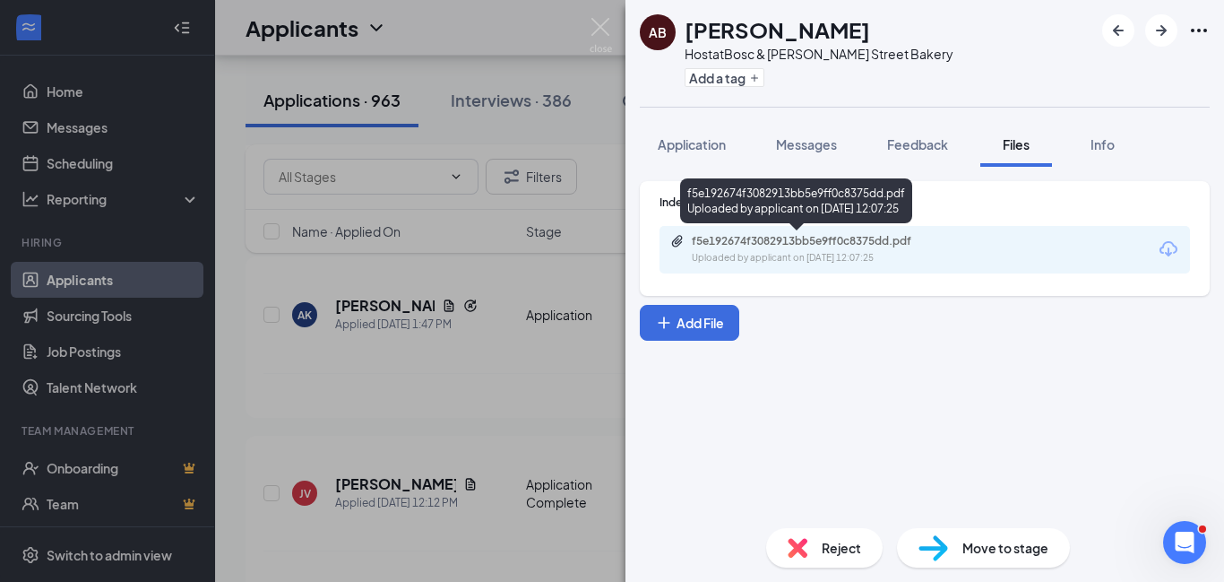
click at [763, 231] on div "f5e192674f3082913bb5e9ff0c8375dd.pdf Uploaded by applicant on [DATE] 12:07:25" at bounding box center [925, 249] width 530 height 47
click at [759, 240] on div "f5e192674f3082913bb5e9ff0c8375dd.pdf" at bounding box center [817, 241] width 251 height 14
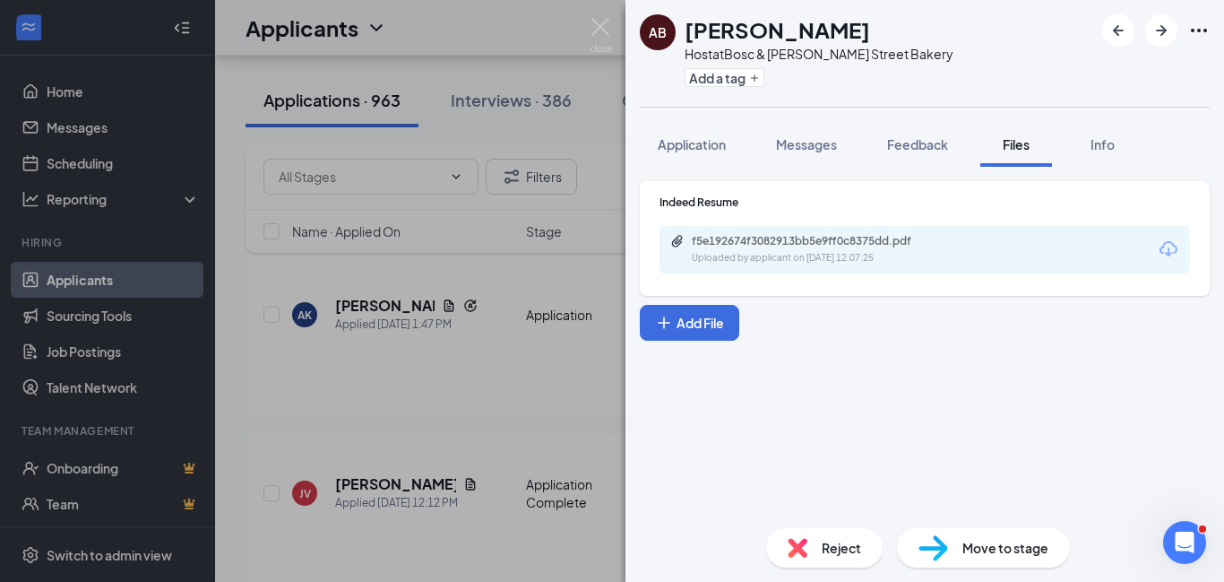
click at [599, 29] on img at bounding box center [601, 35] width 22 height 35
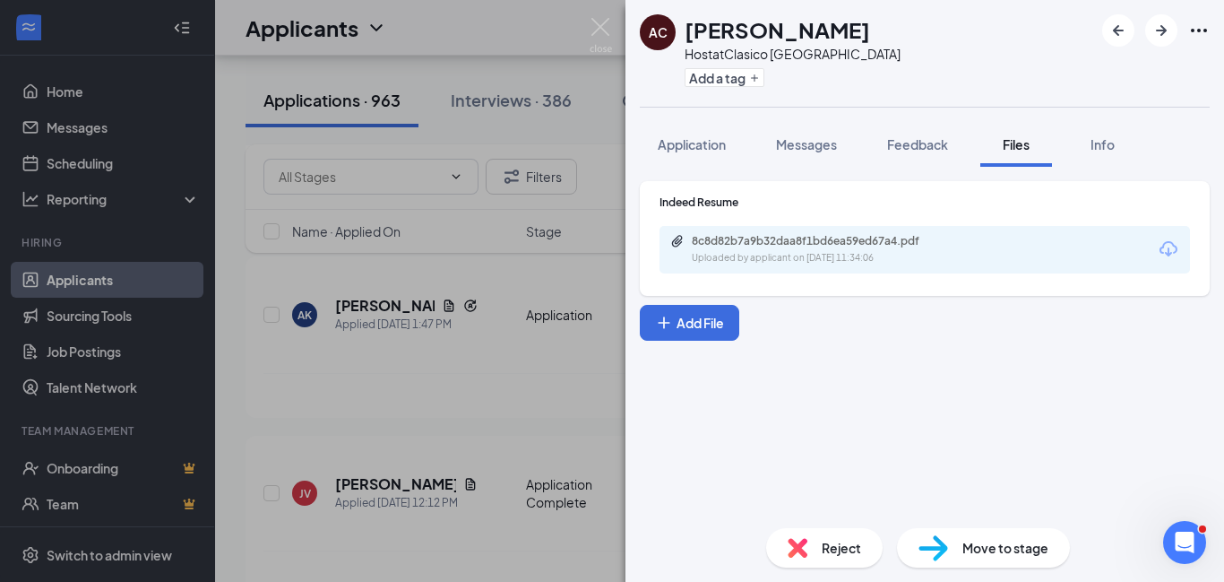
click at [822, 263] on div "Uploaded by applicant on [DATE] 11:34:06" at bounding box center [826, 258] width 269 height 14
click at [603, 25] on img at bounding box center [601, 35] width 22 height 35
click at [602, 25] on div "Applicants NW" at bounding box center [719, 28] width 1009 height 56
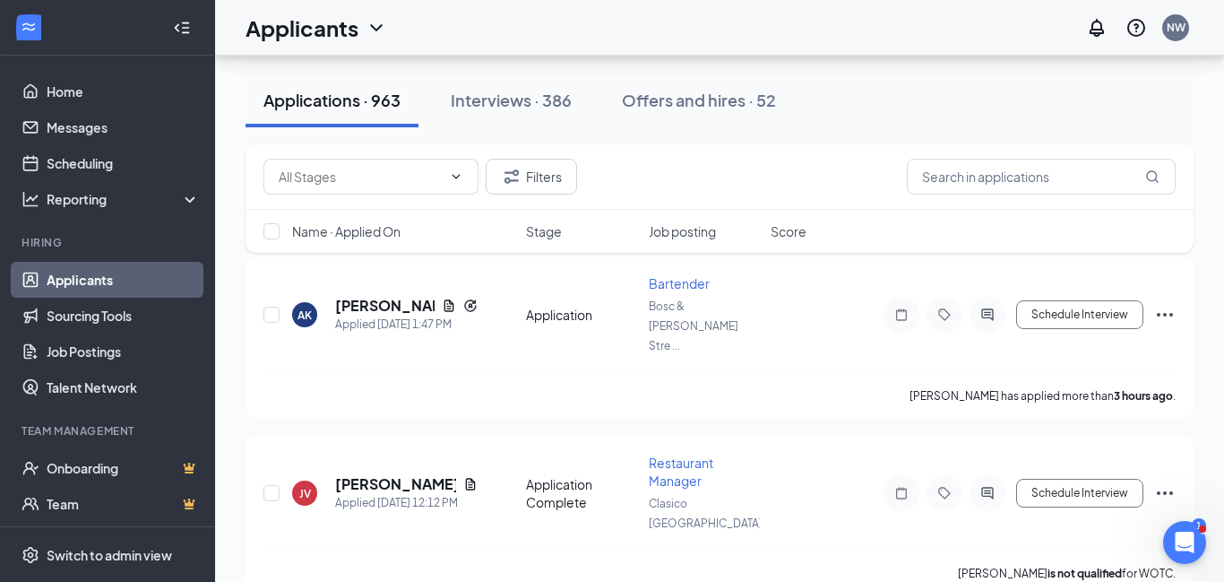
scroll to position [1689, 0]
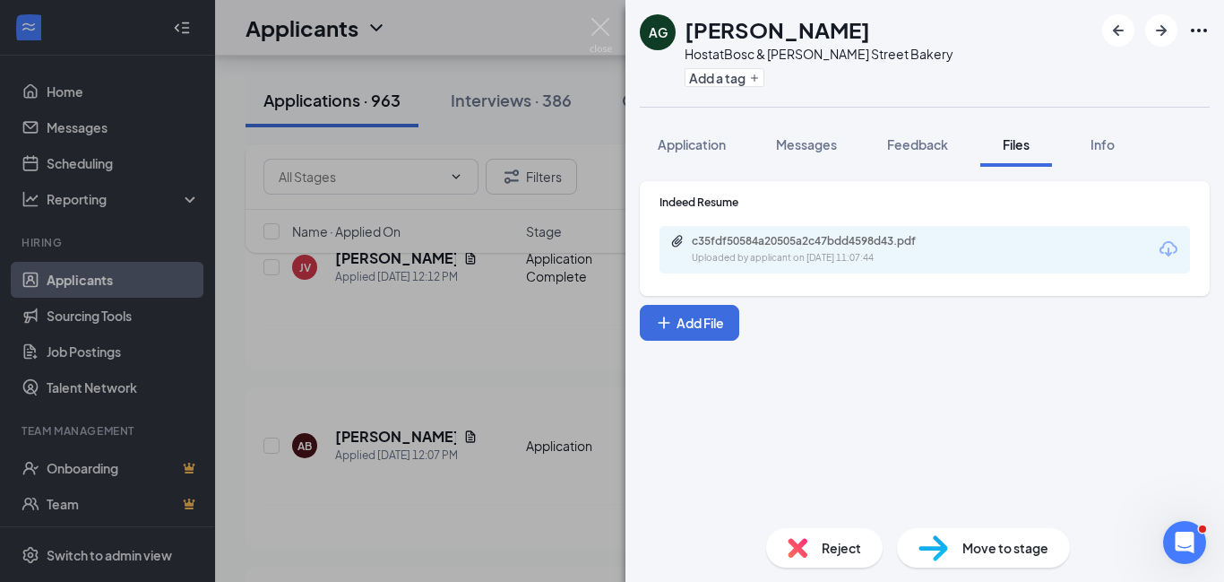
click at [835, 254] on div "Uploaded by applicant on [DATE] 11:07:44" at bounding box center [826, 258] width 269 height 14
click at [844, 247] on div "c35fdf50584a20505a2c47bdd4598d43.pdf" at bounding box center [817, 241] width 251 height 14
click at [817, 548] on div "Reject" at bounding box center [824, 547] width 116 height 39
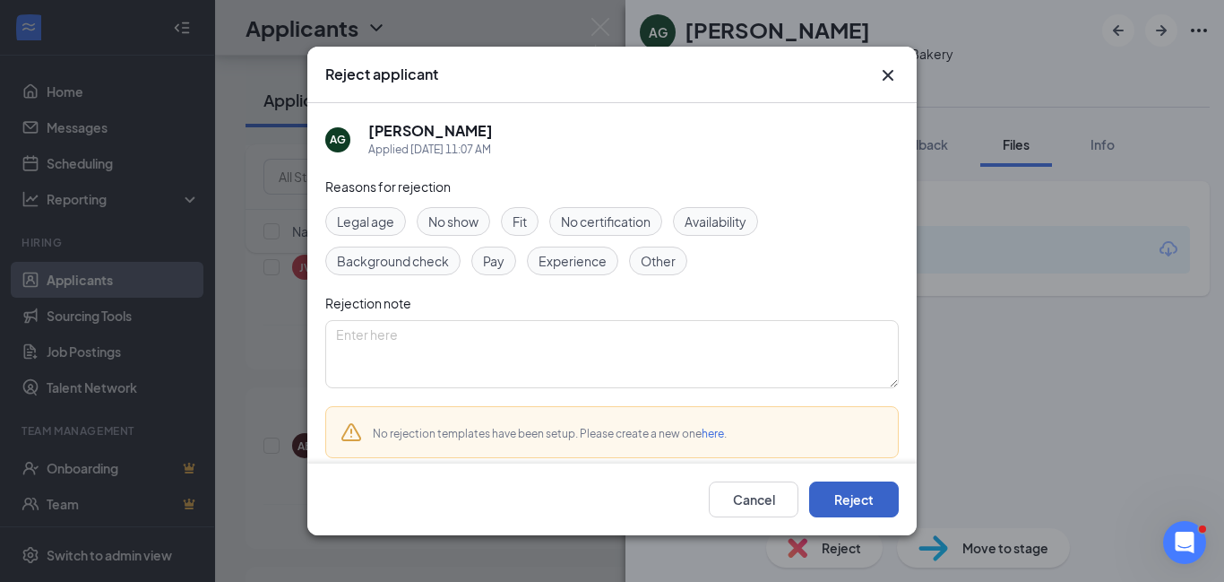
click at [850, 498] on button "Reject" at bounding box center [854, 499] width 90 height 36
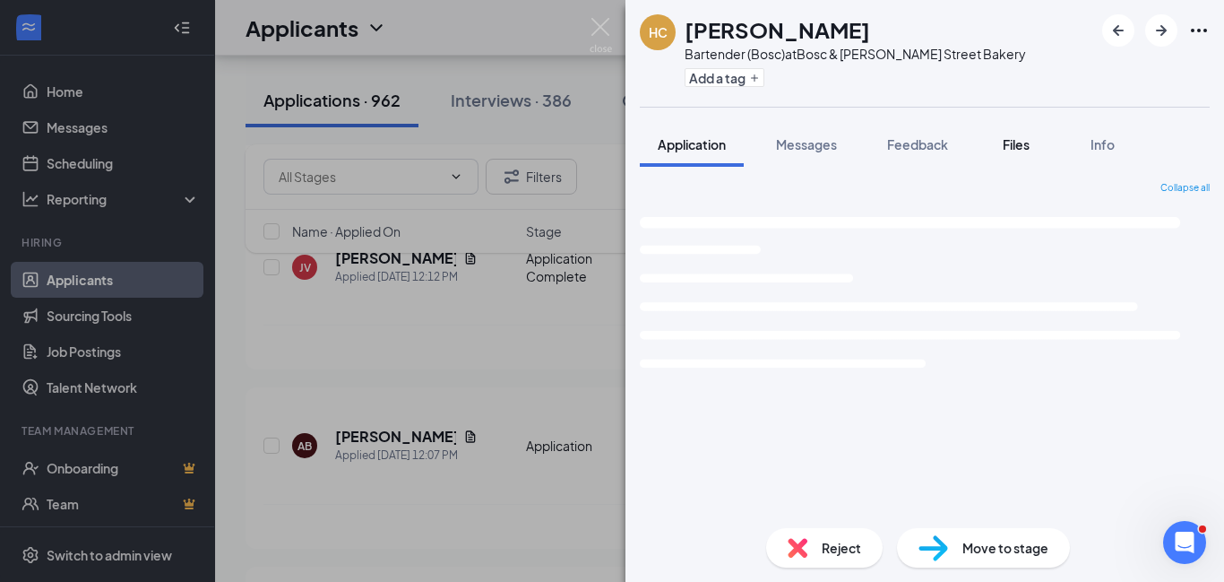
click at [1026, 146] on span "Files" at bounding box center [1016, 144] width 27 height 16
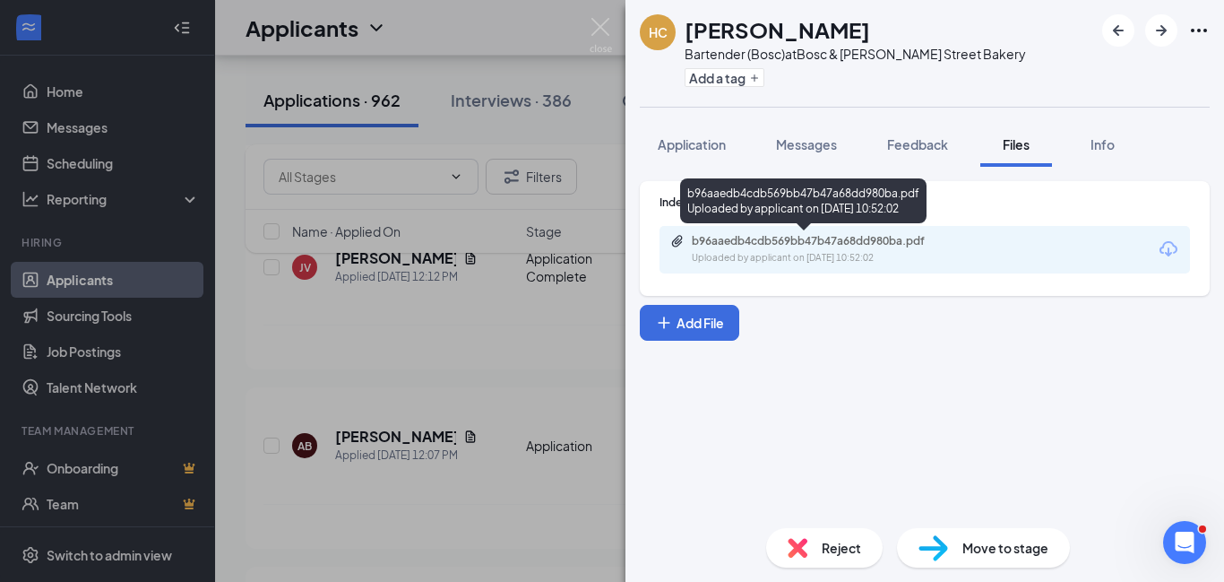
click at [803, 246] on div "b96aaedb4cdb569bb47b47a68dd980ba.pdf" at bounding box center [817, 241] width 251 height 14
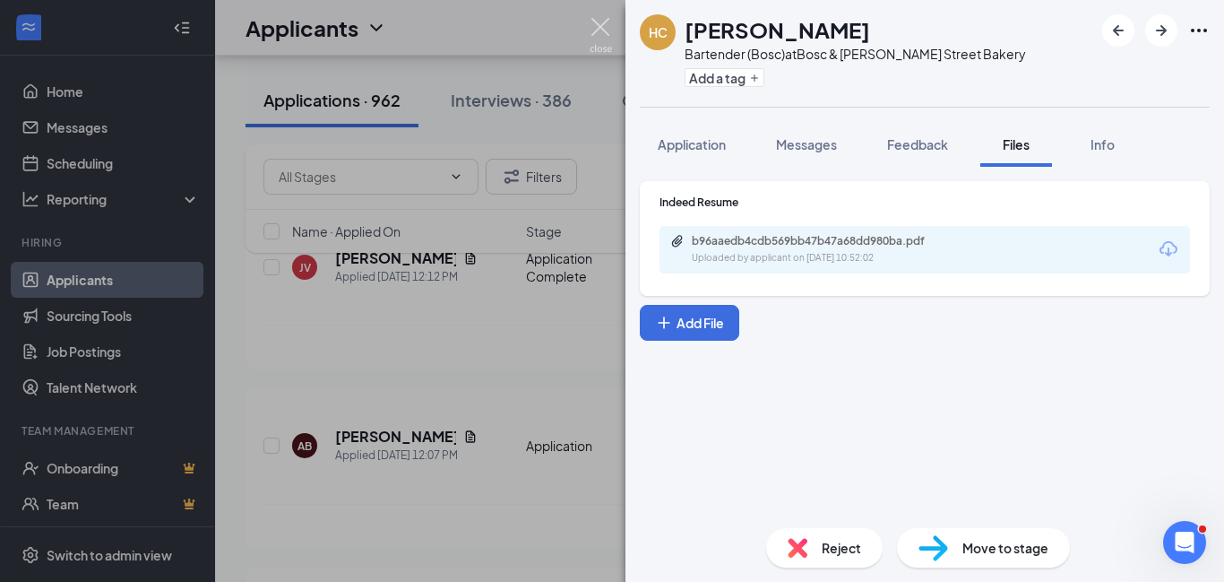
click at [597, 31] on img at bounding box center [601, 35] width 22 height 35
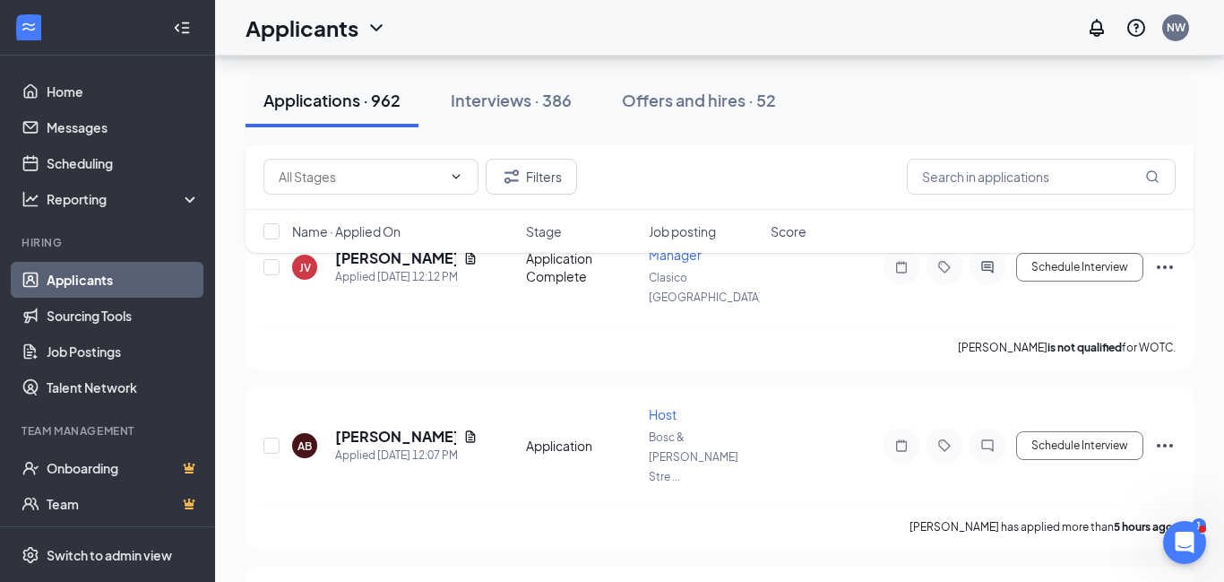
scroll to position [1930, 0]
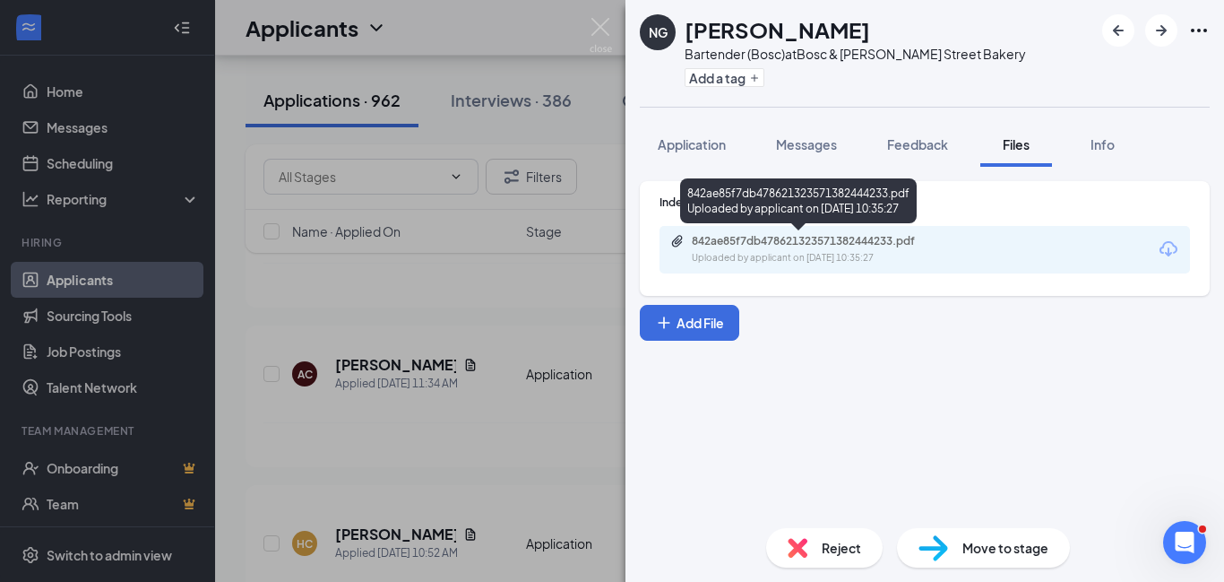
click at [893, 251] on div "Uploaded by applicant on [DATE] 10:35:27" at bounding box center [826, 258] width 269 height 14
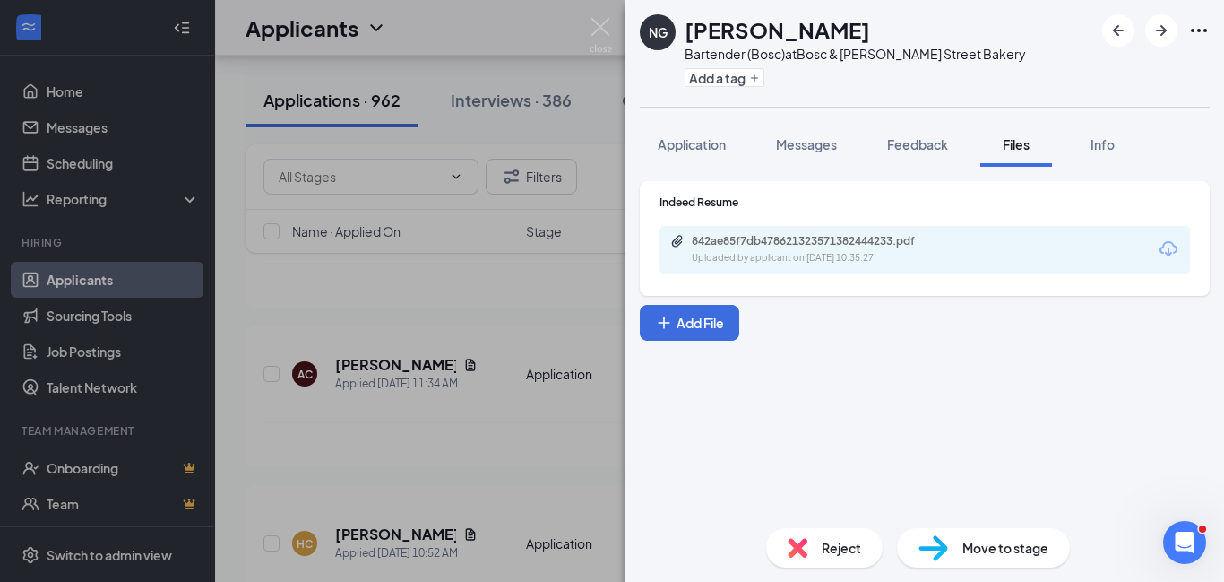
click at [605, 30] on img at bounding box center [601, 35] width 22 height 35
click at [601, 35] on div "Applicants NW" at bounding box center [719, 28] width 1009 height 56
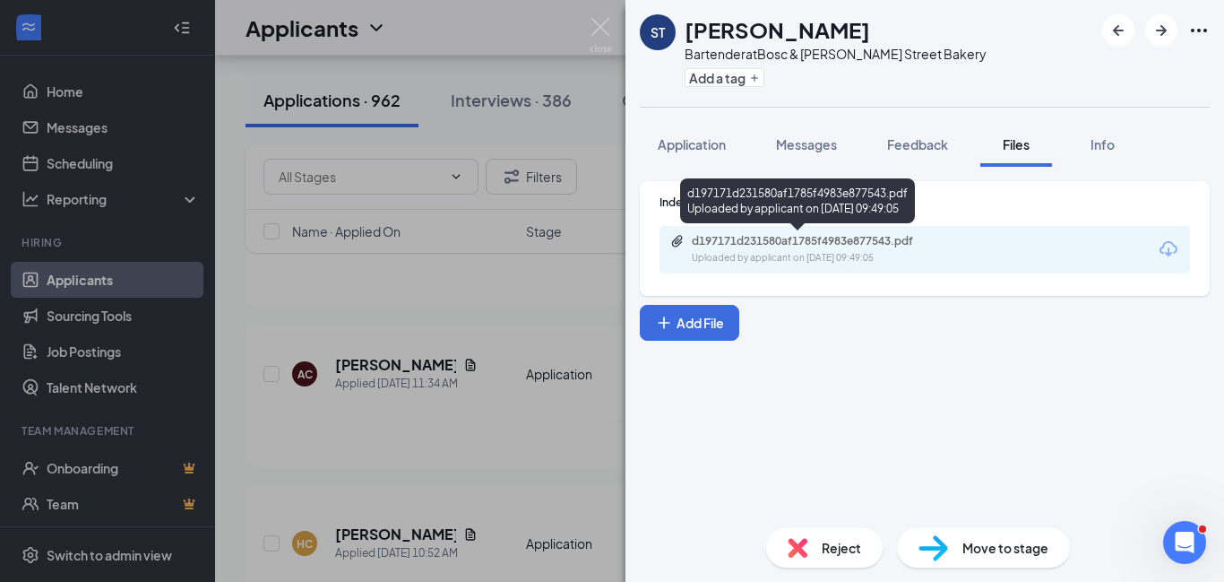
click at [873, 251] on div "Uploaded by applicant on [DATE] 09:49:05" at bounding box center [826, 258] width 269 height 14
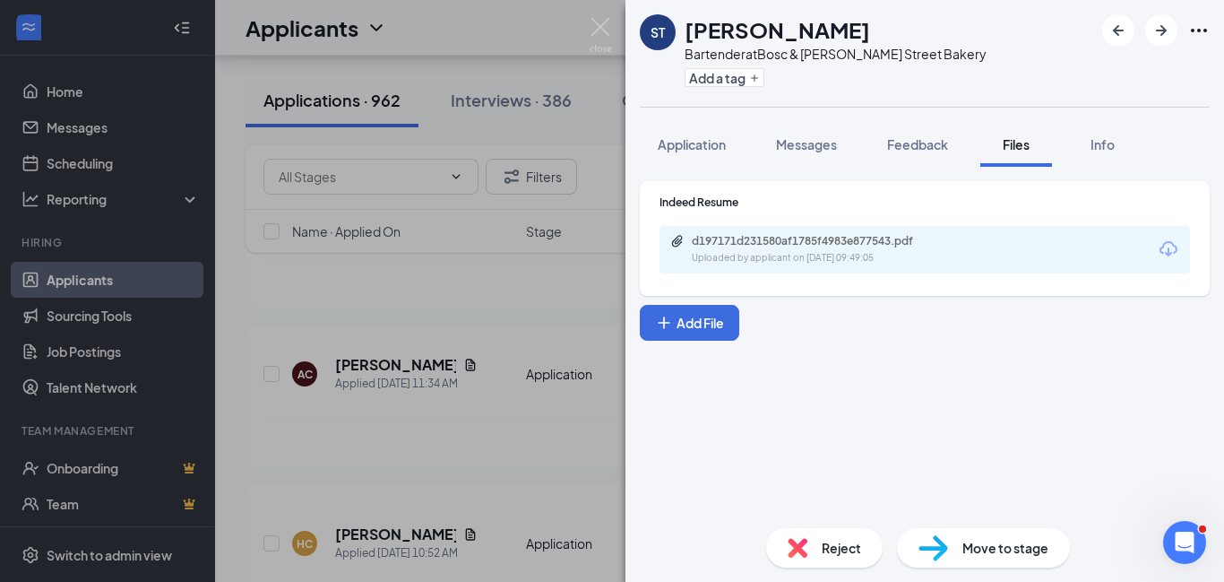
click at [600, 30] on img at bounding box center [601, 35] width 22 height 35
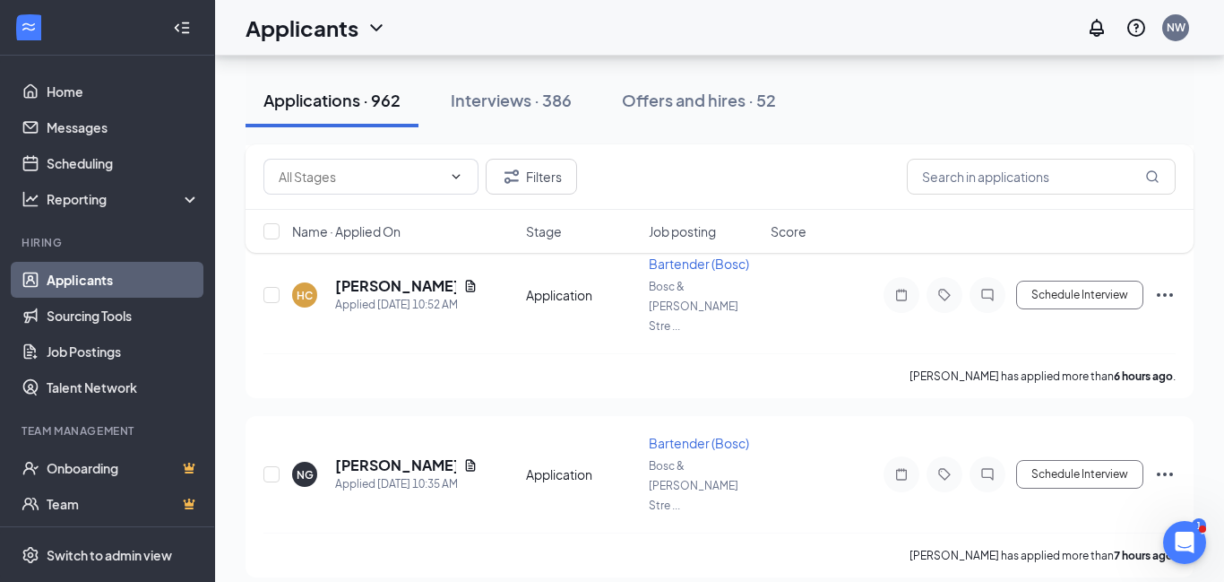
scroll to position [2256, 0]
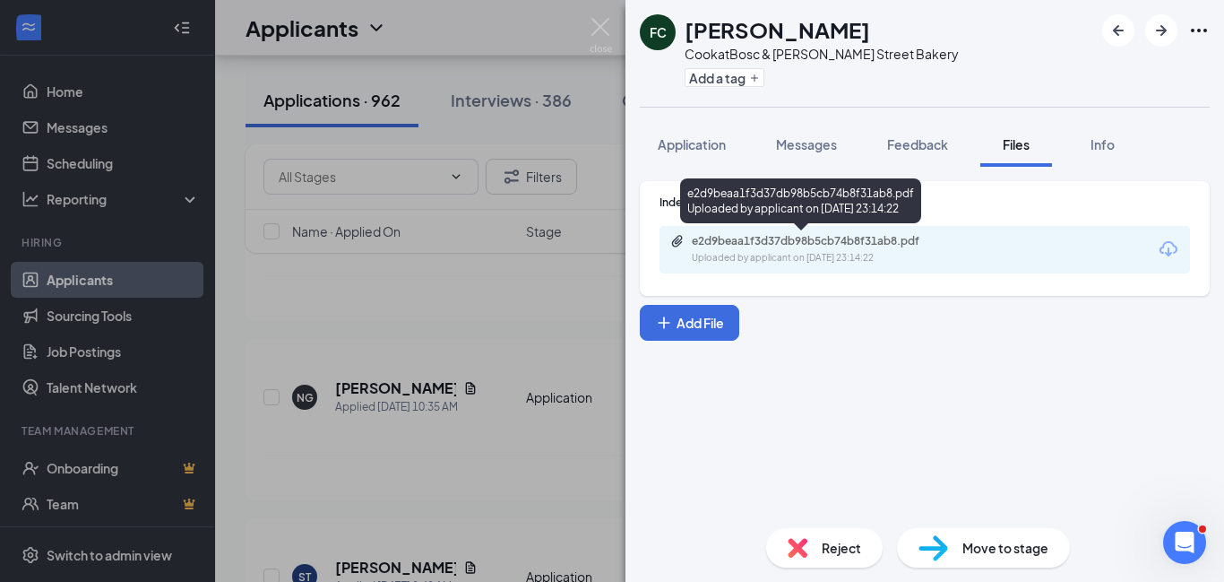
click at [784, 246] on div "e2d9beaa1f3d37db98b5cb74b8f31ab8.pdf" at bounding box center [817, 241] width 251 height 14
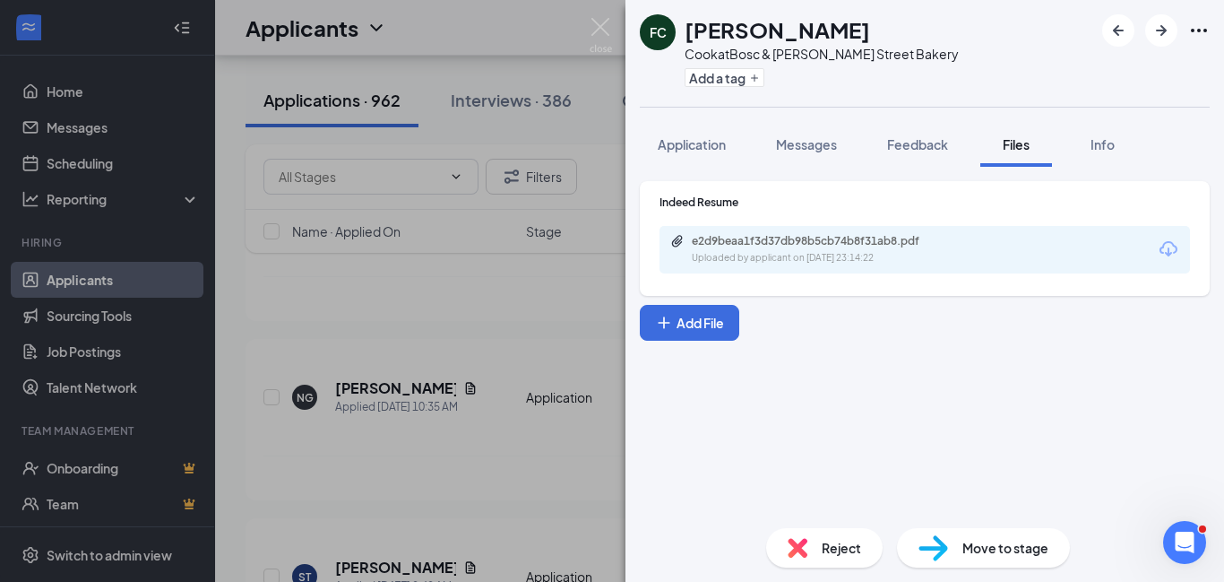
click at [818, 142] on span "Messages" at bounding box center [806, 144] width 61 height 16
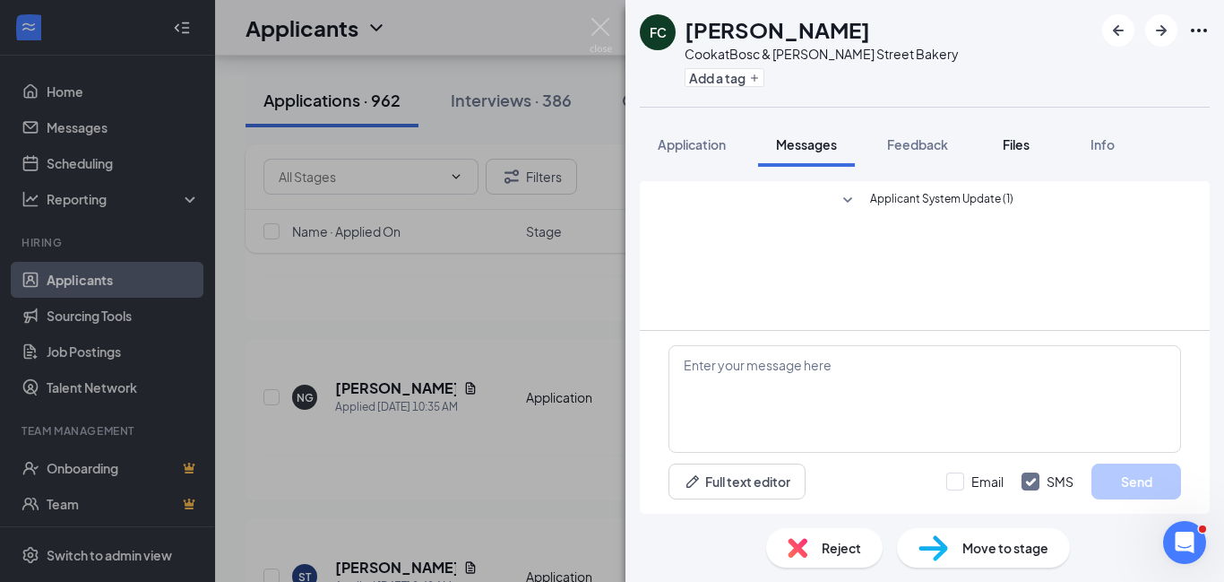
click at [1022, 144] on span "Files" at bounding box center [1016, 144] width 27 height 16
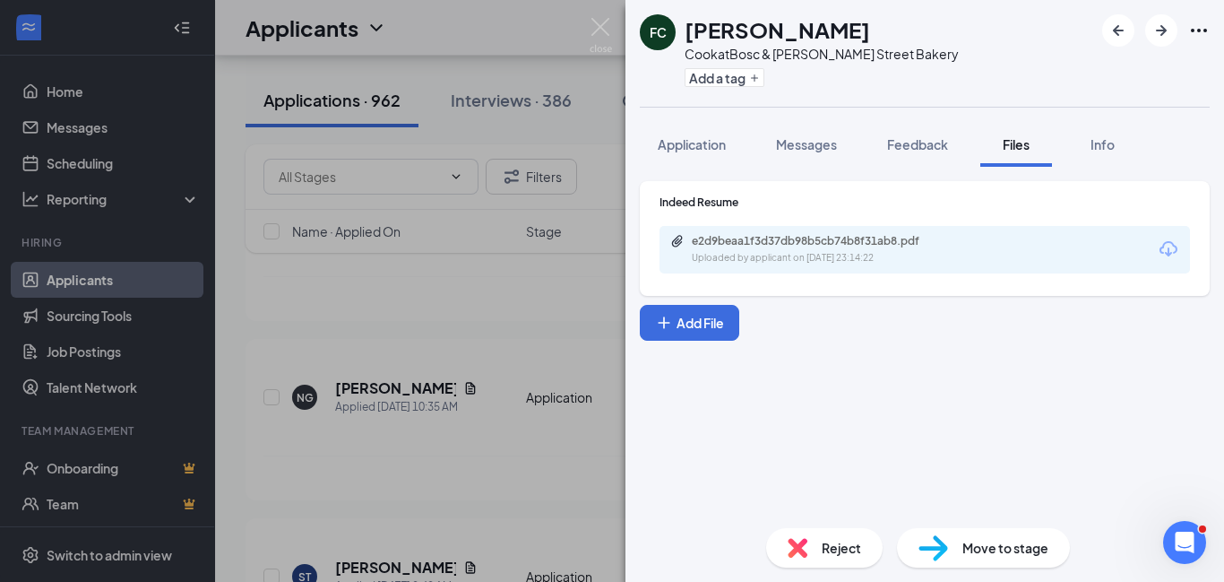
click at [869, 254] on div "Uploaded by applicant on [DATE] 23:14:22" at bounding box center [826, 258] width 269 height 14
click at [601, 24] on img at bounding box center [601, 35] width 22 height 35
click at [593, 32] on img at bounding box center [601, 35] width 22 height 35
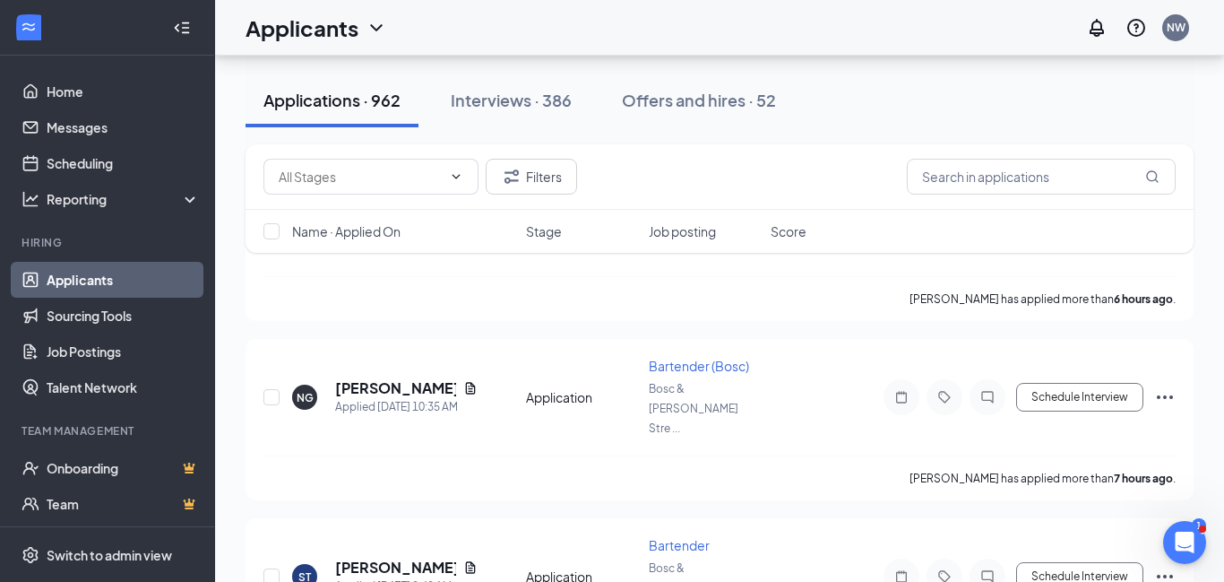
scroll to position [2367, 0]
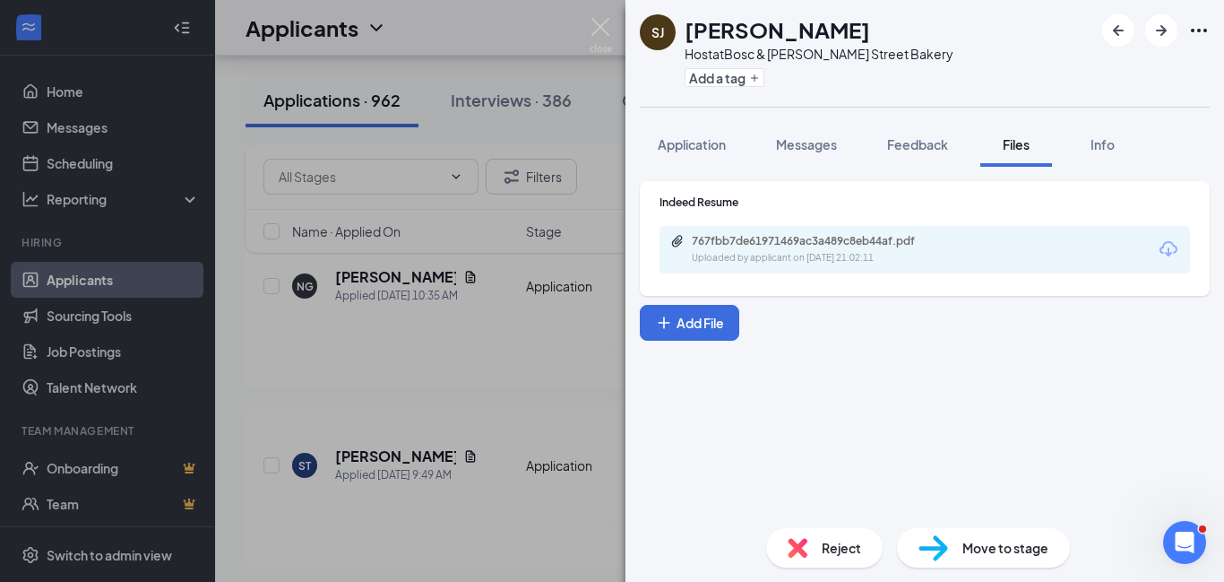
click at [858, 246] on div "767fbb7de61971469ac3a489c8eb44af.pdf" at bounding box center [817, 241] width 251 height 14
